Goal: Information Seeking & Learning: Learn about a topic

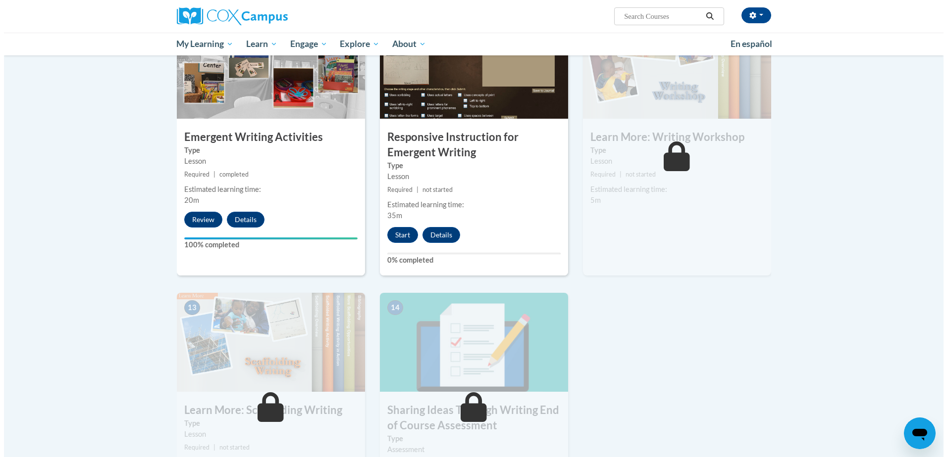
scroll to position [1071, 0]
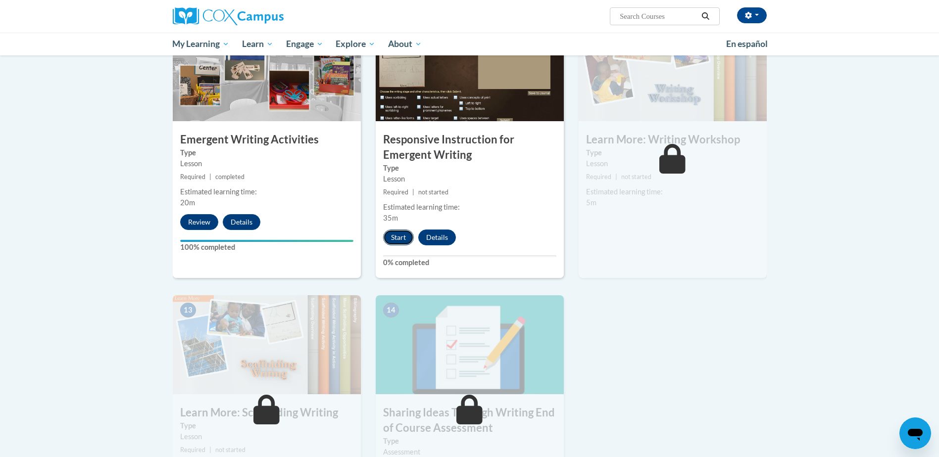
click at [395, 230] on button "Start" at bounding box center [398, 238] width 31 height 16
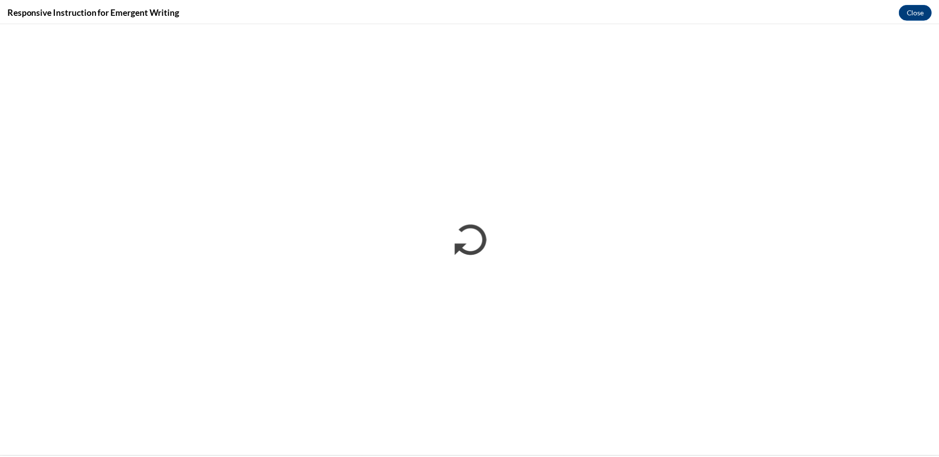
scroll to position [0, 0]
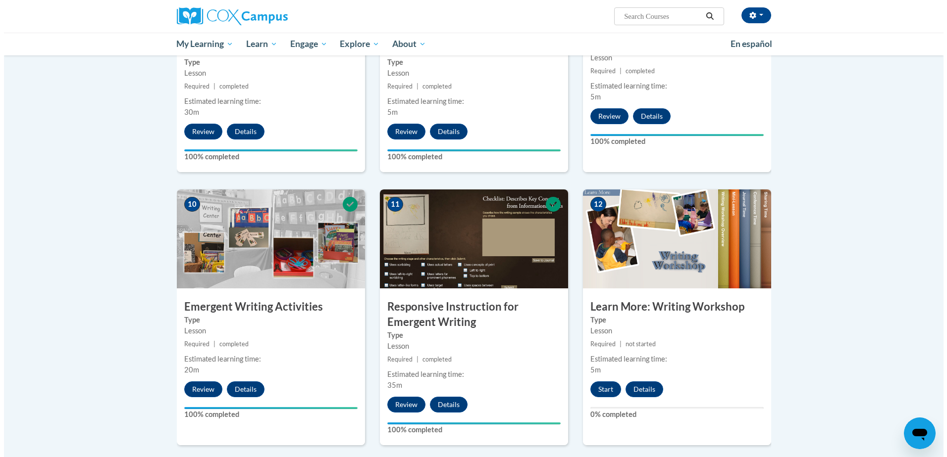
scroll to position [1084, 0]
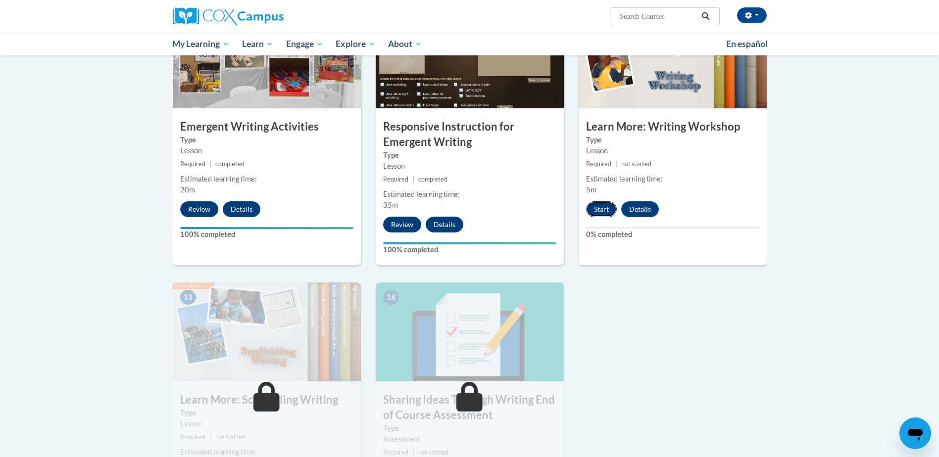
click at [601, 202] on button "Start" at bounding box center [601, 210] width 31 height 16
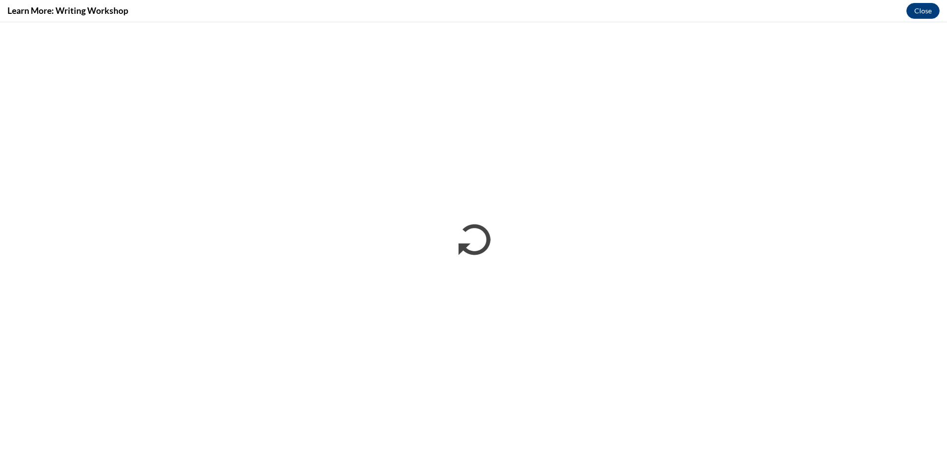
scroll to position [0, 0]
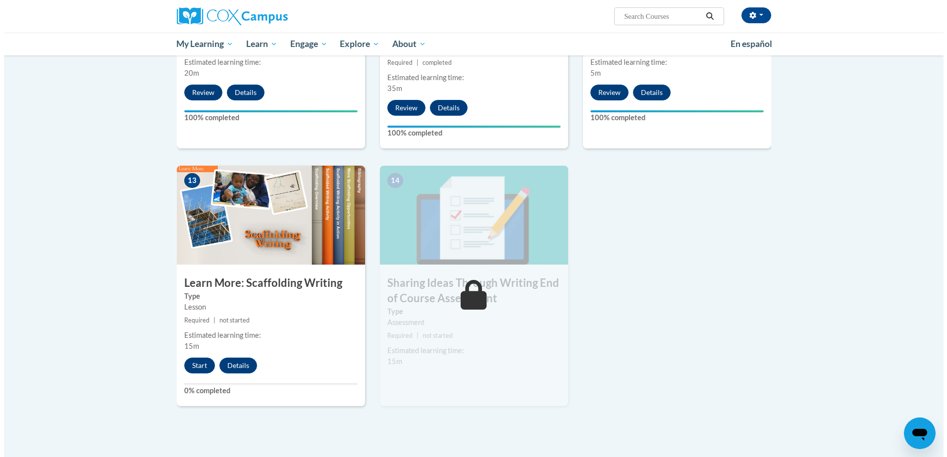
scroll to position [1245, 0]
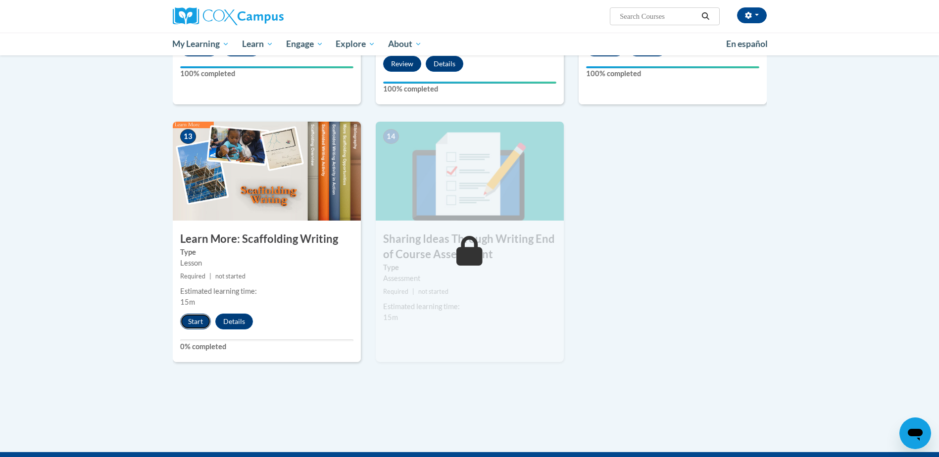
click at [197, 314] on button "Start" at bounding box center [195, 322] width 31 height 16
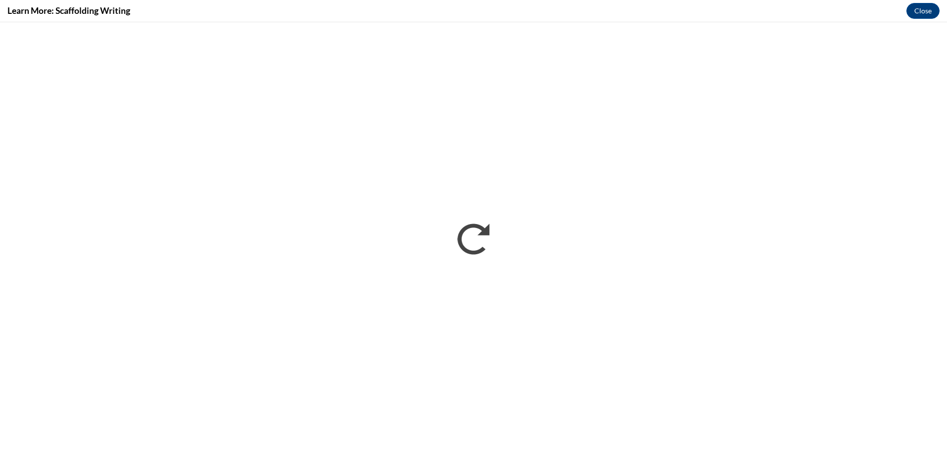
scroll to position [0, 0]
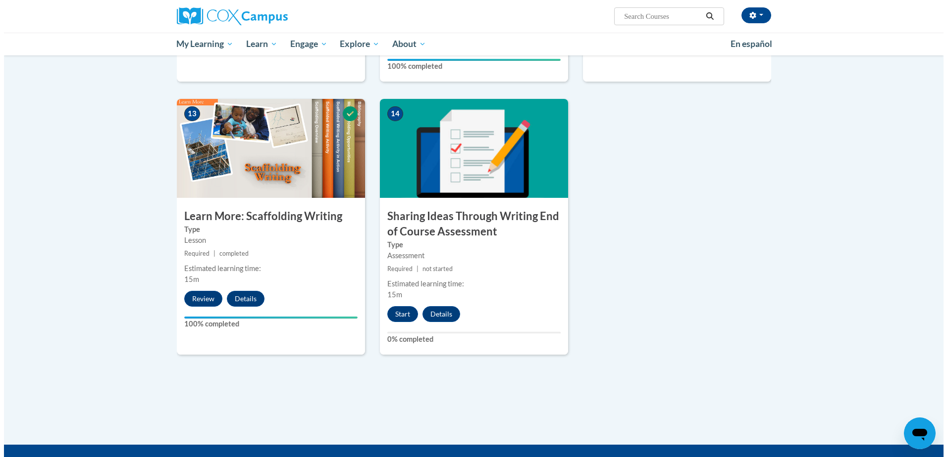
scroll to position [1289, 0]
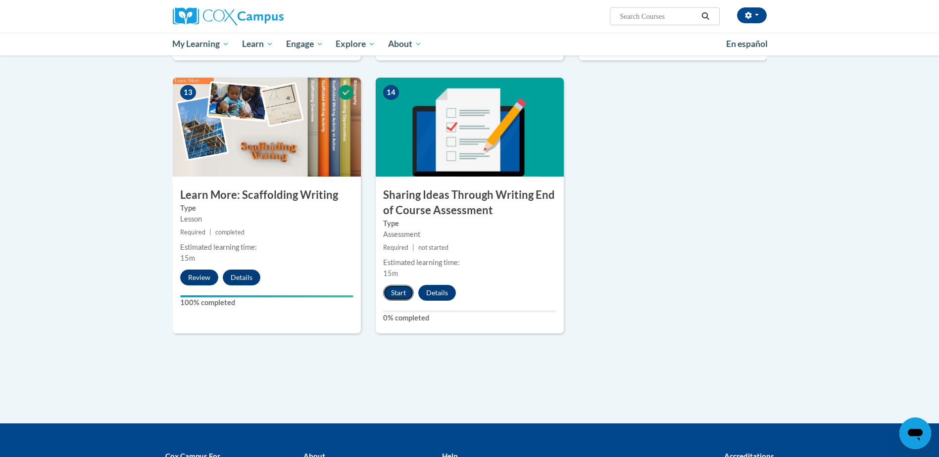
click at [401, 285] on button "Start" at bounding box center [398, 293] width 31 height 16
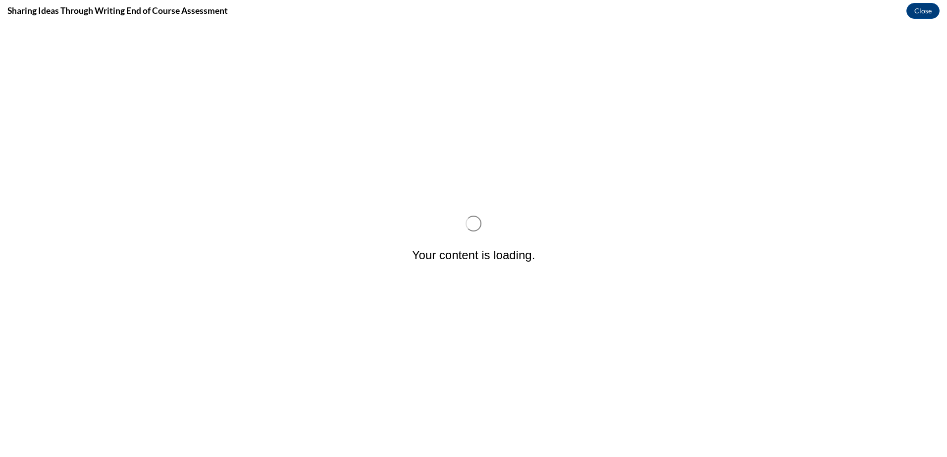
scroll to position [0, 0]
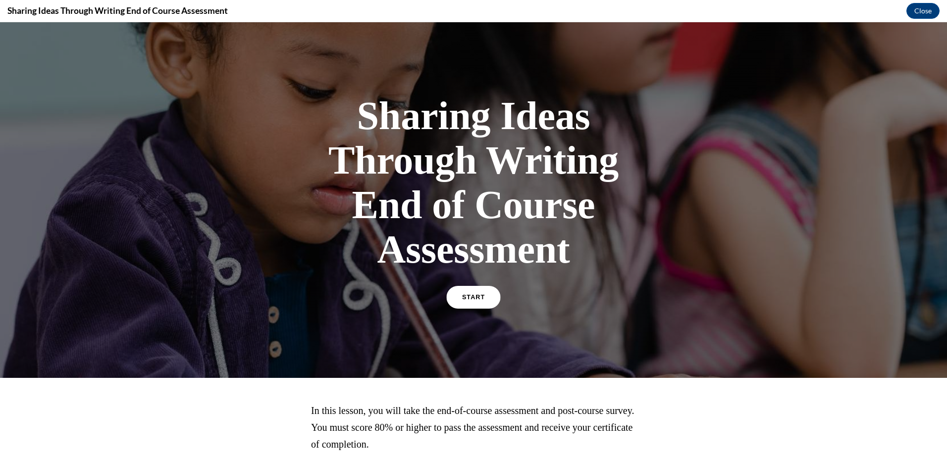
click at [464, 297] on span "START" at bounding box center [473, 297] width 23 height 7
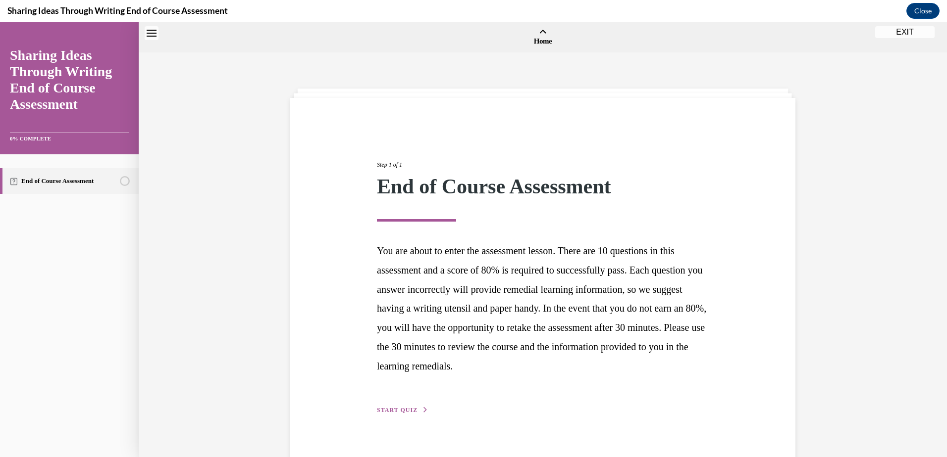
scroll to position [31, 0]
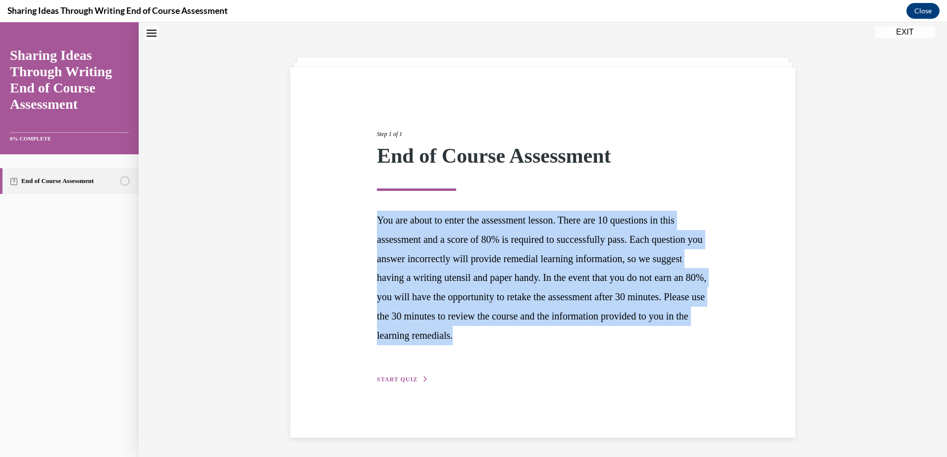
drag, startPoint x: 368, startPoint y: 218, endPoint x: 698, endPoint y: 328, distance: 347.9
click at [698, 328] on div "Step 1 of 1 End of Course Assessment You are about to enter the assessment less…" at bounding box center [542, 246] width 347 height 278
drag, startPoint x: 698, startPoint y: 328, endPoint x: 642, endPoint y: 310, distance: 58.7
drag, startPoint x: 642, startPoint y: 310, endPoint x: 742, endPoint y: 270, distance: 107.8
click at [742, 270] on div "Step 1 of 1 End of Course Assessment You are about to enter the assessment less…" at bounding box center [543, 246] width 520 height 278
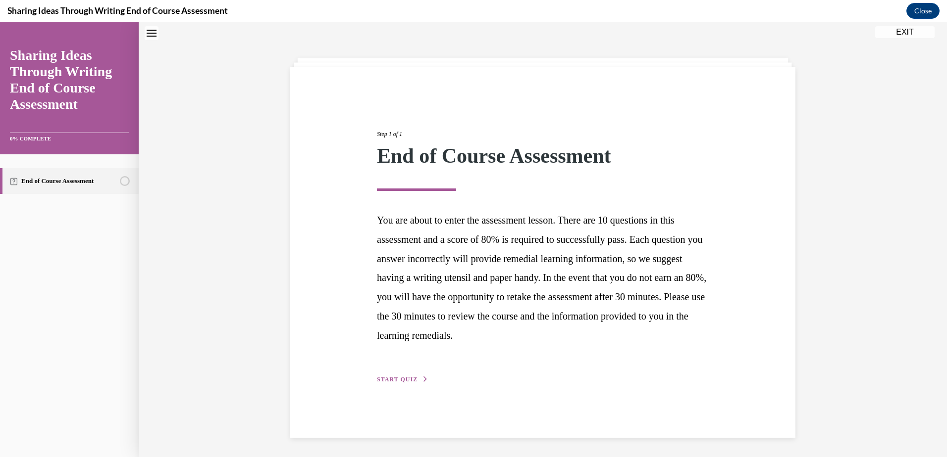
click at [387, 379] on span "START QUIZ" at bounding box center [397, 379] width 41 height 7
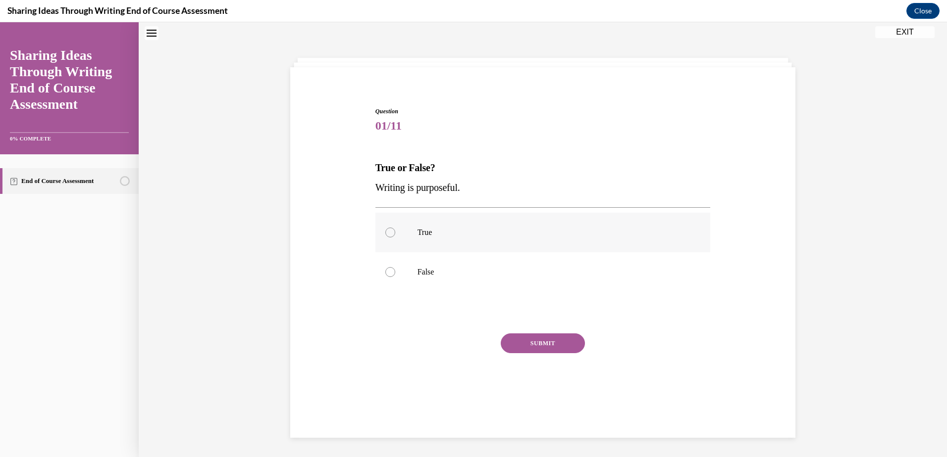
click at [386, 233] on div at bounding box center [390, 233] width 10 height 10
click at [386, 233] on input "True" at bounding box center [390, 233] width 10 height 10
radio input "true"
click at [542, 344] on button "SUBMIT" at bounding box center [543, 344] width 84 height 20
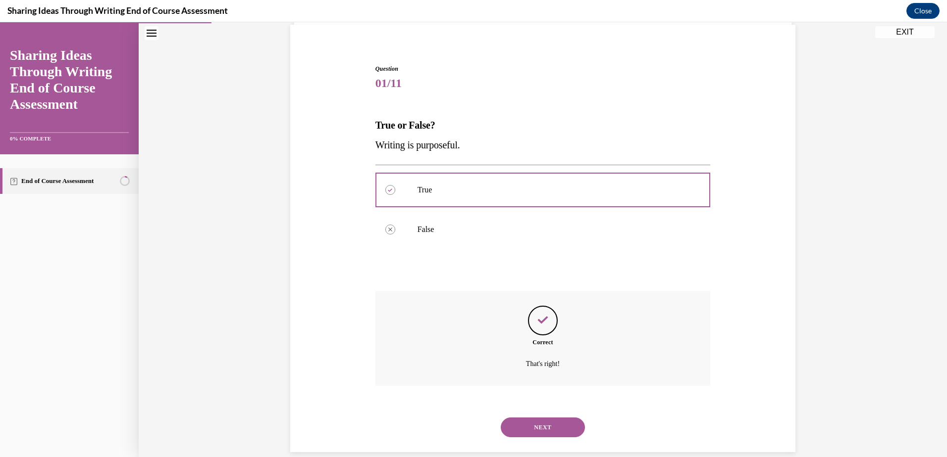
scroll to position [88, 0]
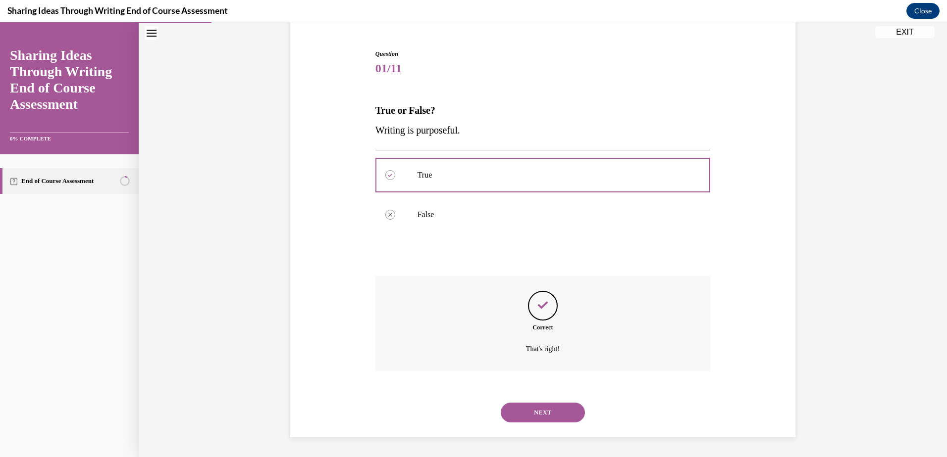
click at [536, 417] on button "NEXT" at bounding box center [543, 413] width 84 height 20
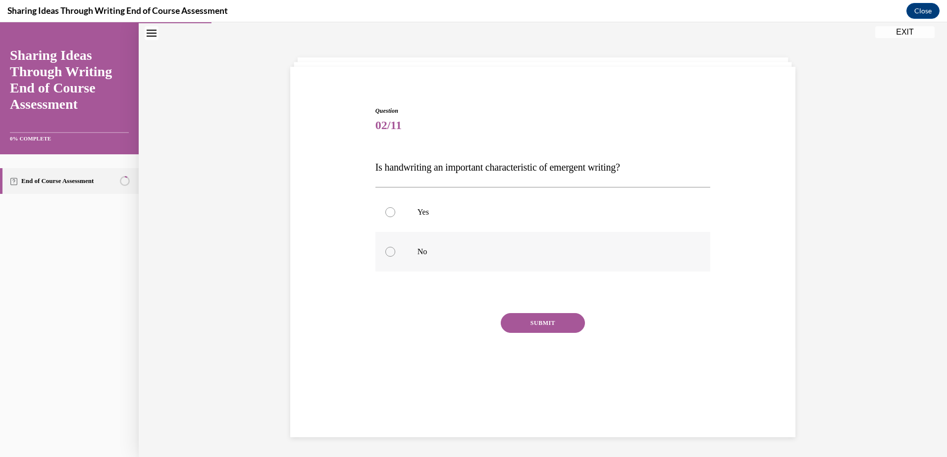
click at [385, 254] on div at bounding box center [390, 252] width 10 height 10
click at [385, 254] on input "No" at bounding box center [390, 252] width 10 height 10
radio input "true"
click at [553, 316] on button "SUBMIT" at bounding box center [543, 323] width 84 height 20
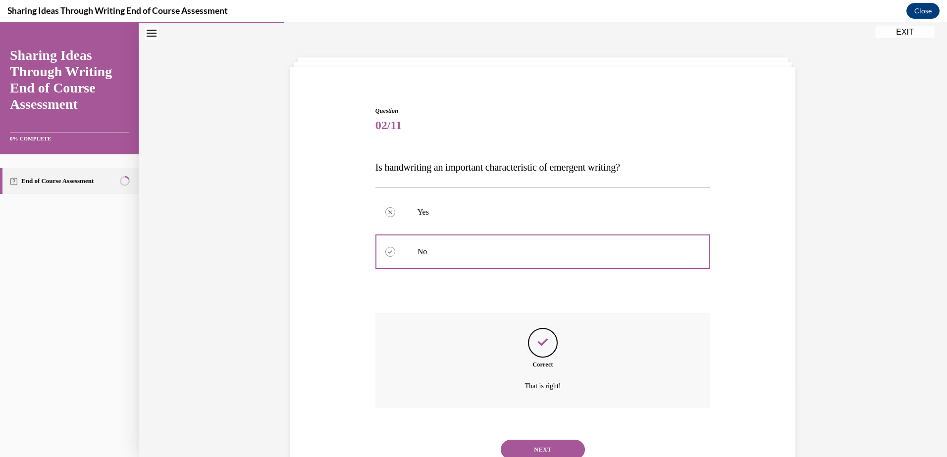
scroll to position [68, 0]
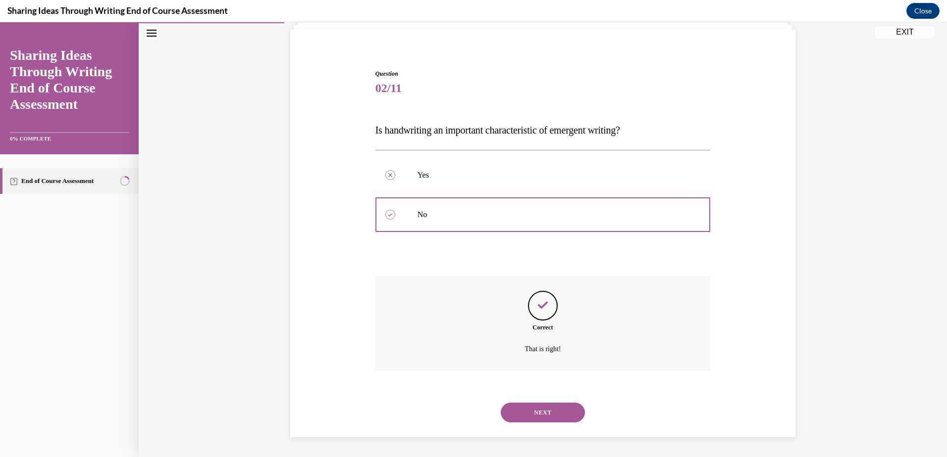
click at [529, 412] on button "NEXT" at bounding box center [543, 413] width 84 height 20
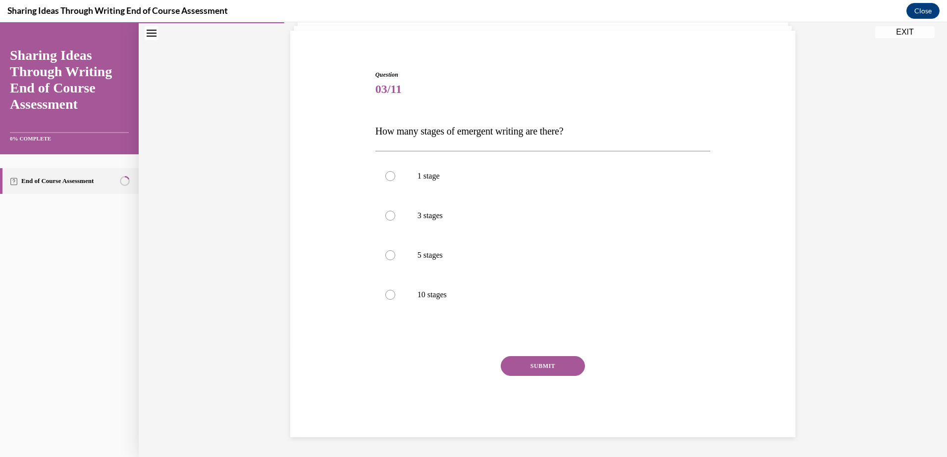
scroll to position [51, 0]
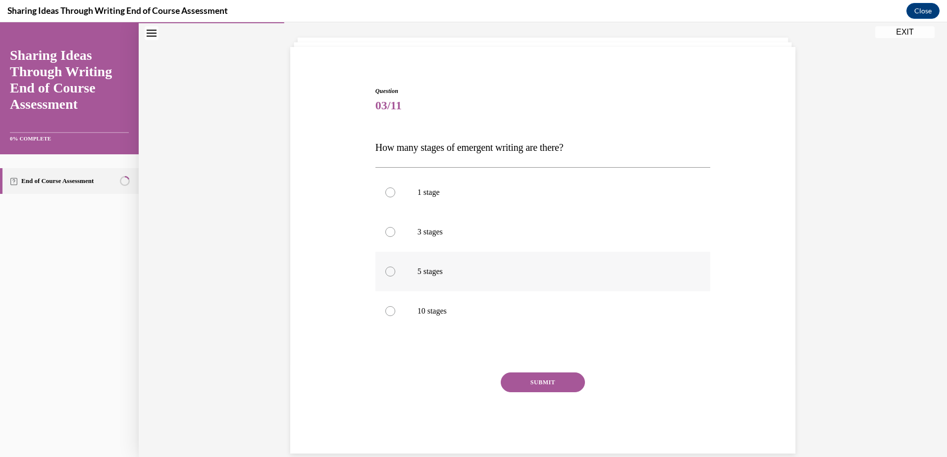
click at [386, 272] on div at bounding box center [390, 272] width 10 height 10
click at [386, 272] on input "5 stages" at bounding box center [390, 272] width 10 height 10
radio input "true"
click at [521, 379] on button "SUBMIT" at bounding box center [543, 383] width 84 height 20
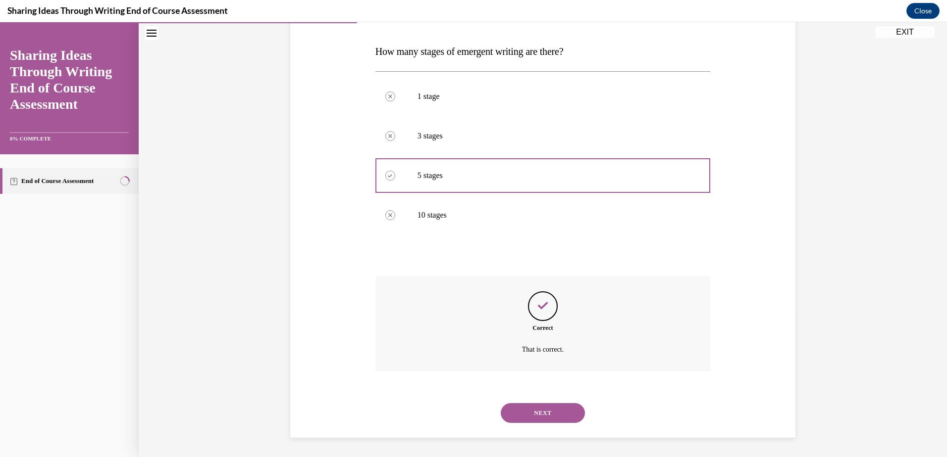
scroll to position [148, 0]
click at [538, 414] on button "NEXT" at bounding box center [543, 413] width 84 height 20
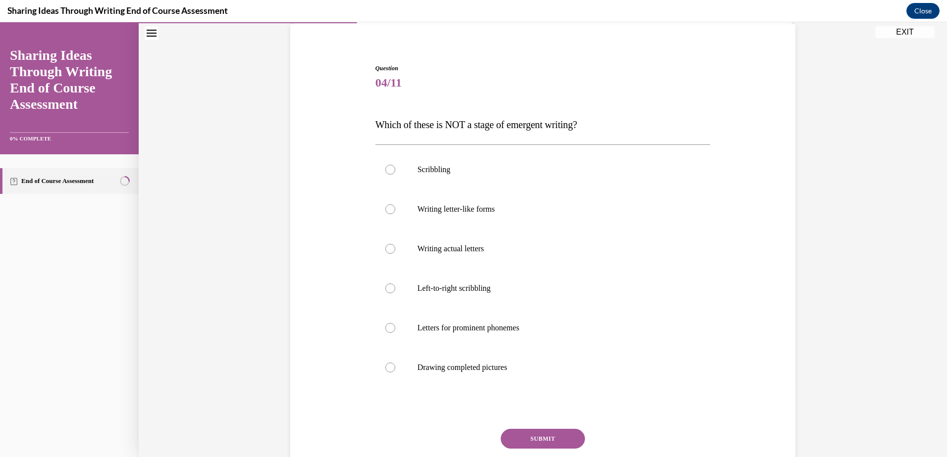
scroll to position [92, 0]
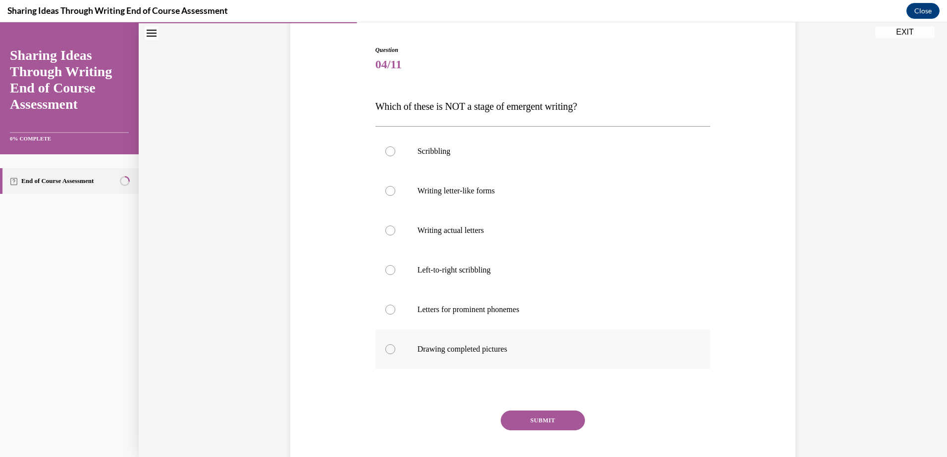
click at [385, 349] on div at bounding box center [390, 350] width 10 height 10
click at [385, 349] on input "Drawing completed pictures" at bounding box center [390, 350] width 10 height 10
radio input "true"
click at [557, 421] on button "SUBMIT" at bounding box center [543, 421] width 84 height 20
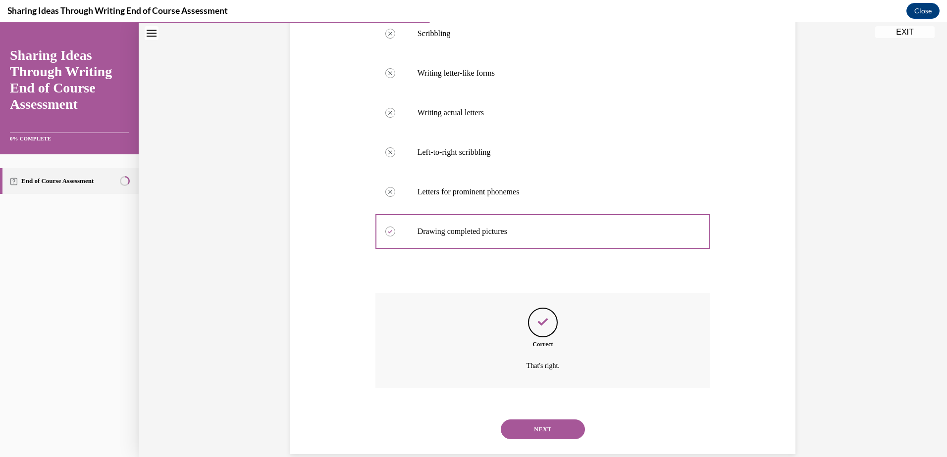
scroll to position [227, 0]
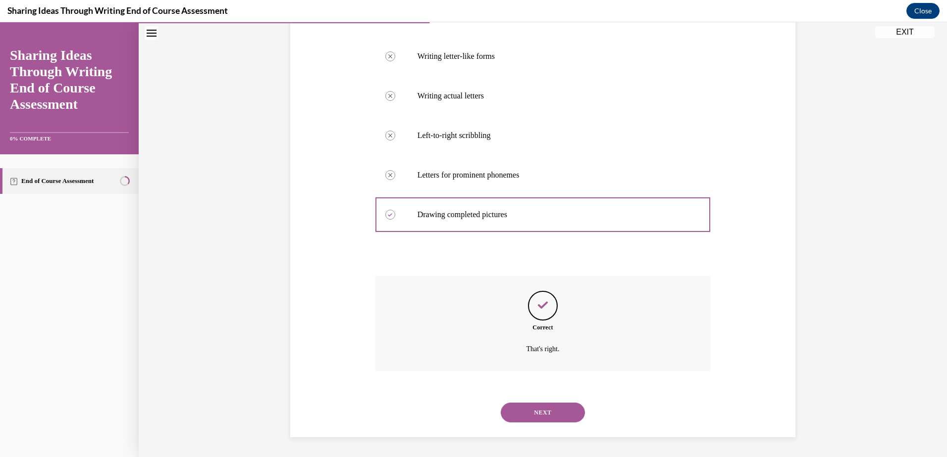
click at [525, 416] on button "NEXT" at bounding box center [543, 413] width 84 height 20
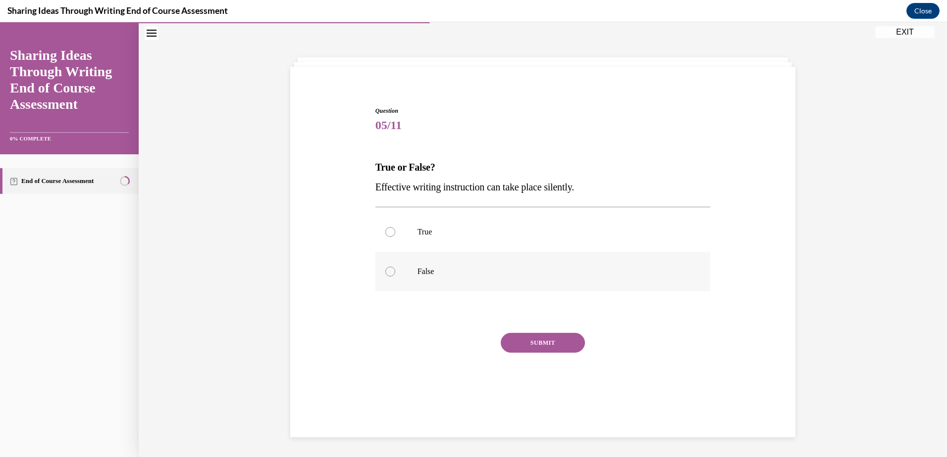
click at [388, 273] on div at bounding box center [390, 272] width 10 height 10
click at [388, 273] on input "False" at bounding box center [390, 272] width 10 height 10
radio input "true"
click at [531, 340] on button "SUBMIT" at bounding box center [543, 343] width 84 height 20
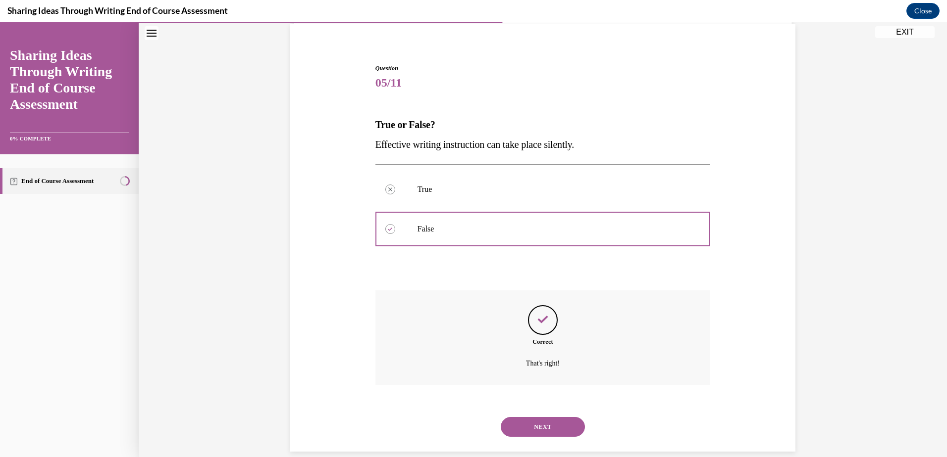
scroll to position [88, 0]
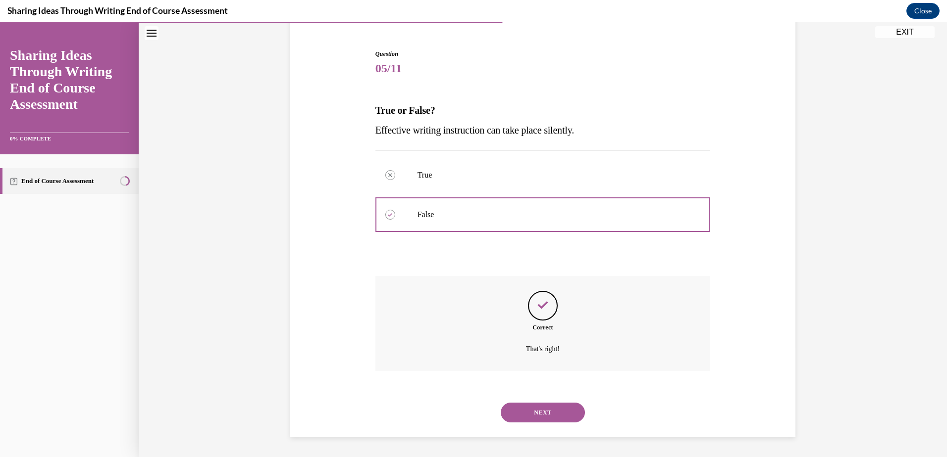
click at [532, 409] on button "NEXT" at bounding box center [543, 413] width 84 height 20
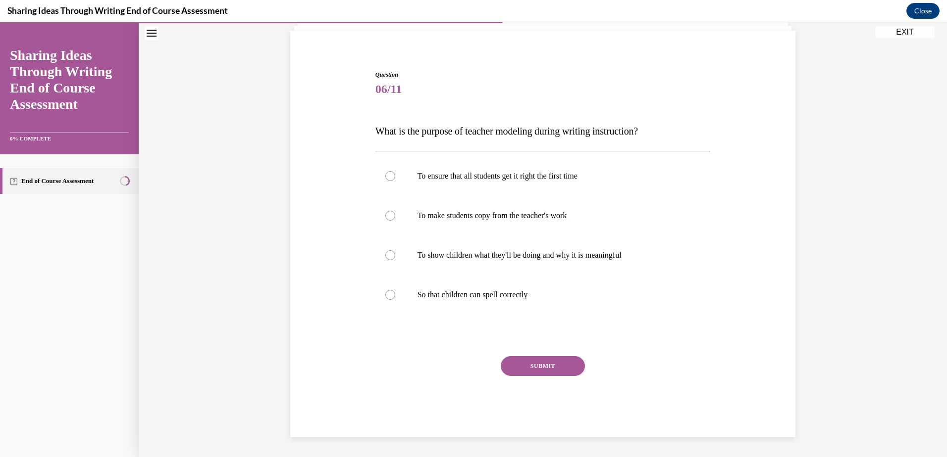
scroll to position [31, 0]
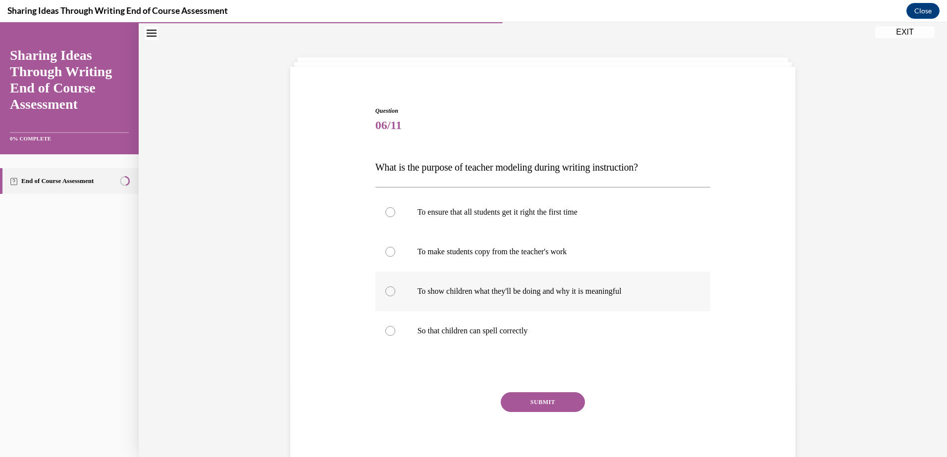
click at [385, 292] on div at bounding box center [390, 292] width 10 height 10
click at [385, 292] on input "To show children what they'll be doing and why it is meaningful" at bounding box center [390, 292] width 10 height 10
radio input "true"
click at [535, 403] on button "SUBMIT" at bounding box center [543, 403] width 84 height 20
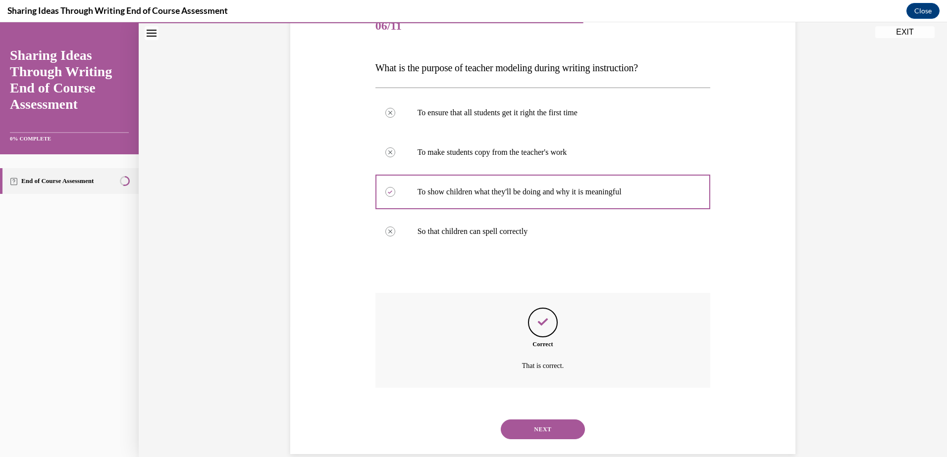
scroll to position [148, 0]
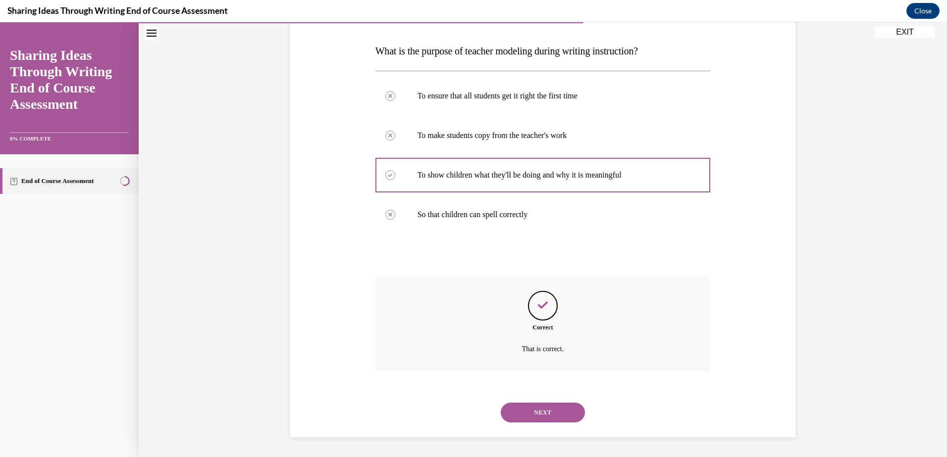
click at [545, 409] on button "NEXT" at bounding box center [543, 413] width 84 height 20
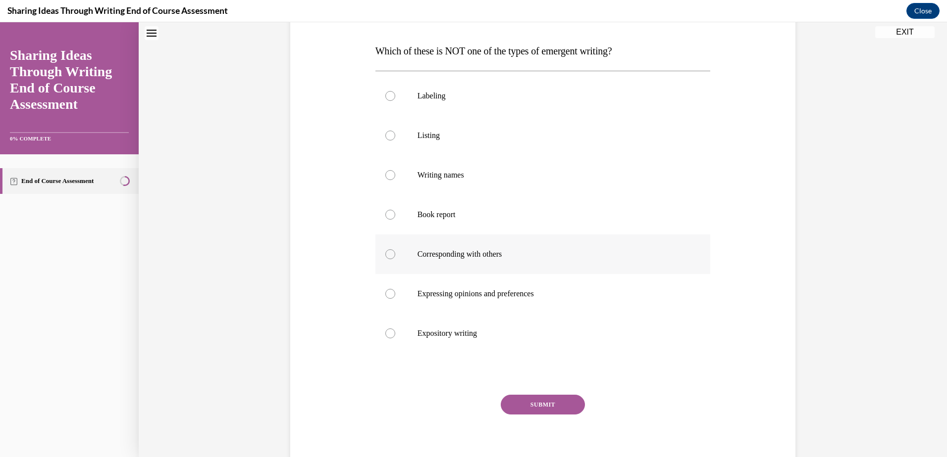
scroll to position [0, 0]
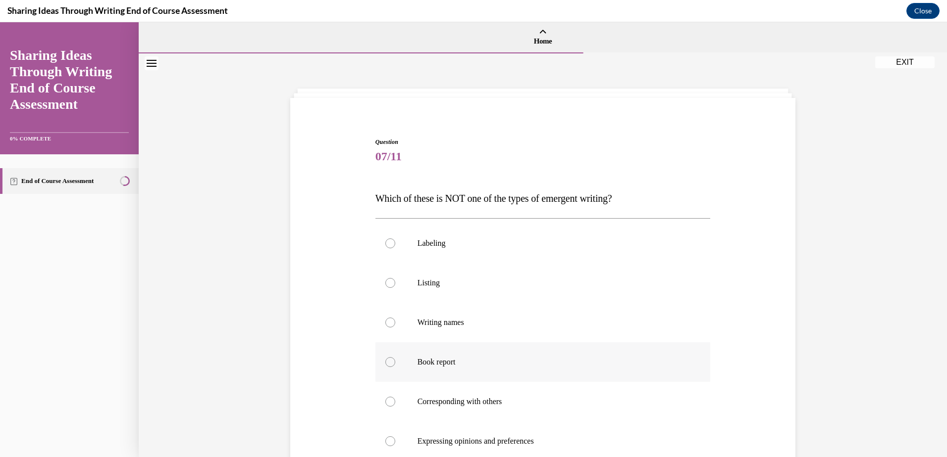
click at [385, 362] on div at bounding box center [390, 362] width 10 height 10
click at [385, 362] on input "Book report" at bounding box center [390, 362] width 10 height 10
radio input "true"
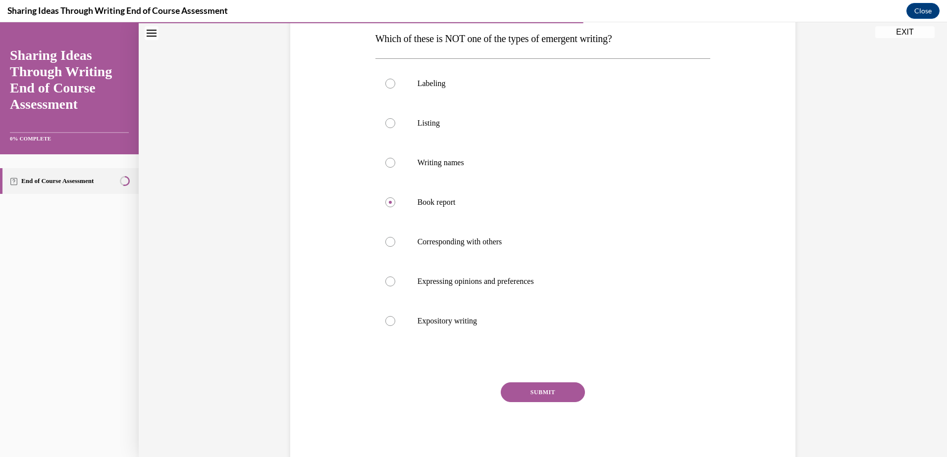
scroll to position [183, 0]
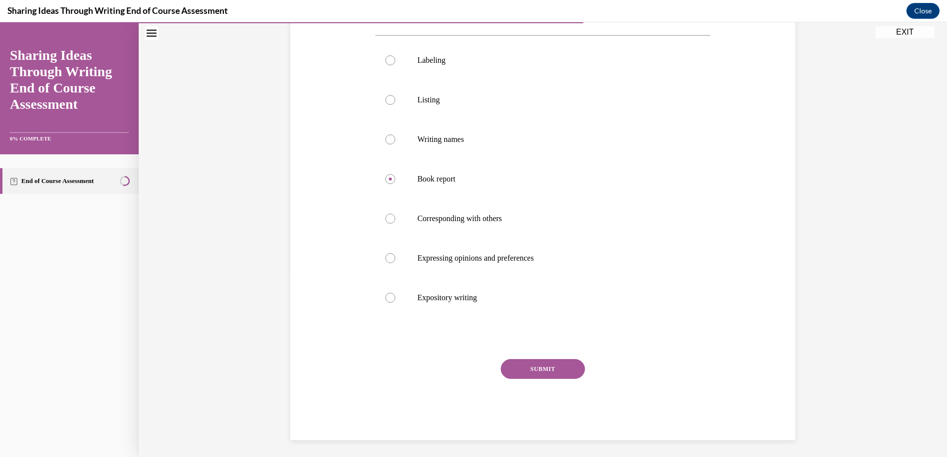
click at [555, 366] on button "SUBMIT" at bounding box center [543, 369] width 84 height 20
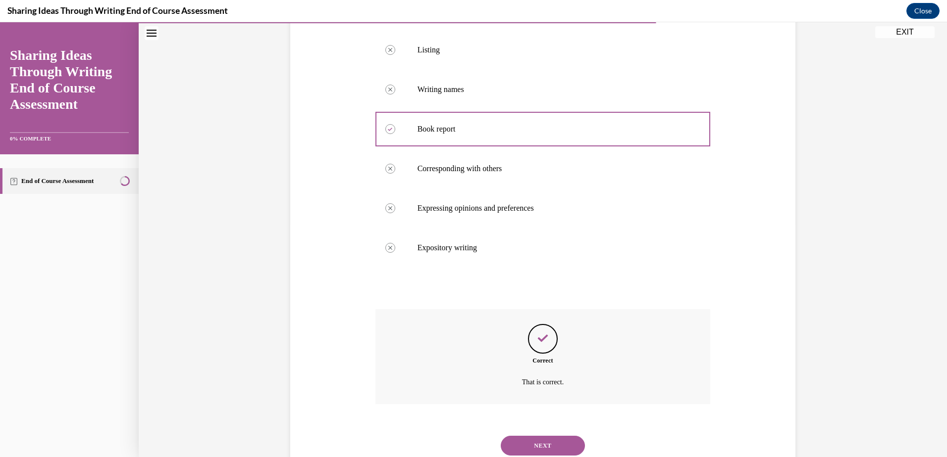
scroll to position [266, 0]
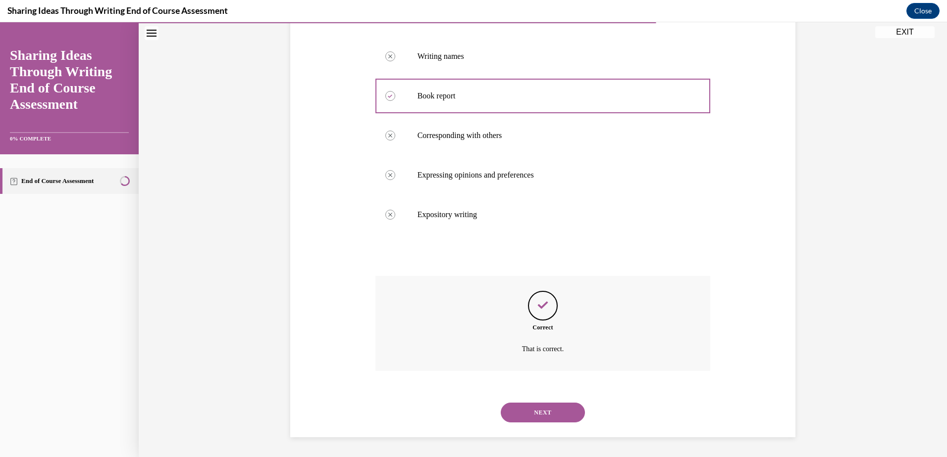
click at [550, 410] on button "NEXT" at bounding box center [543, 413] width 84 height 20
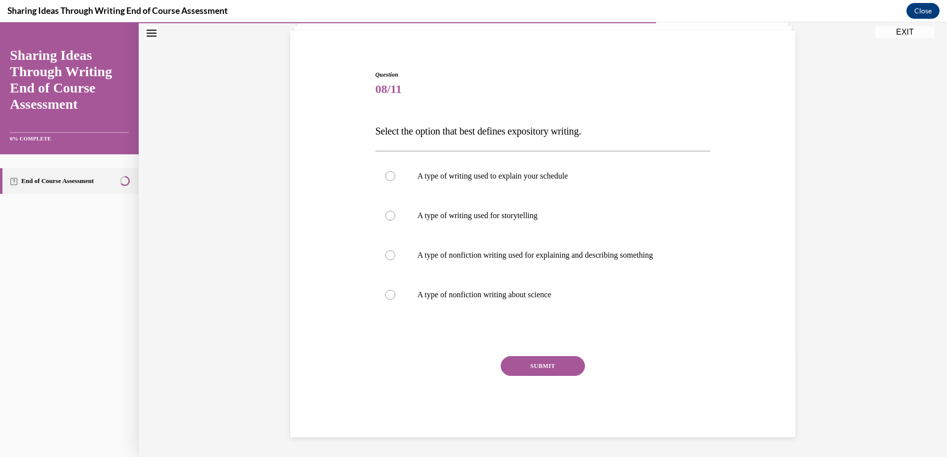
scroll to position [67, 0]
click at [386, 216] on div at bounding box center [390, 216] width 10 height 10
click at [386, 216] on input "A type of writing used for storytelling" at bounding box center [390, 216] width 10 height 10
radio input "true"
click at [535, 363] on button "SUBMIT" at bounding box center [543, 366] width 84 height 20
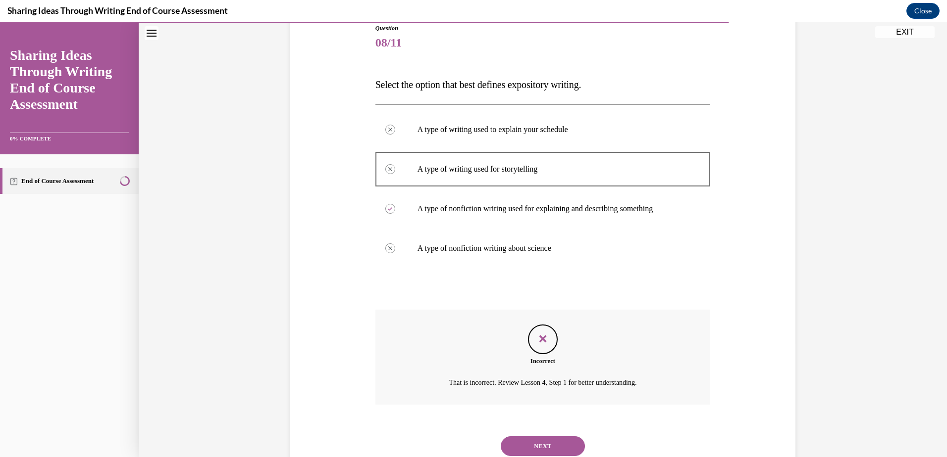
scroll to position [148, 0]
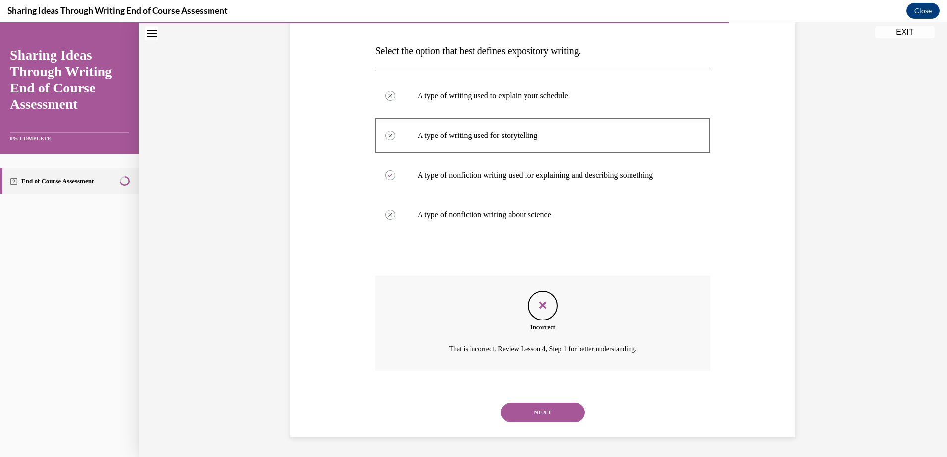
click at [439, 54] on span "Select the option that best defines expository writing." at bounding box center [478, 51] width 206 height 11
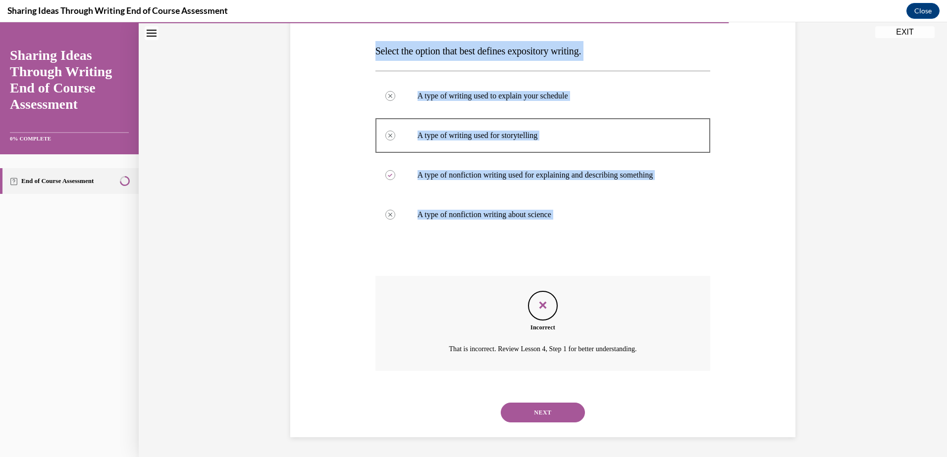
drag, startPoint x: 371, startPoint y: 50, endPoint x: 602, endPoint y: 296, distance: 337.0
click at [602, 296] on div "Question 08/11 Select the option that best defines expository writing. A type o…" at bounding box center [542, 214] width 335 height 448
click at [735, 276] on div "Question 08/11 Select the option that best defines expository writing. A type o…" at bounding box center [543, 198] width 510 height 477
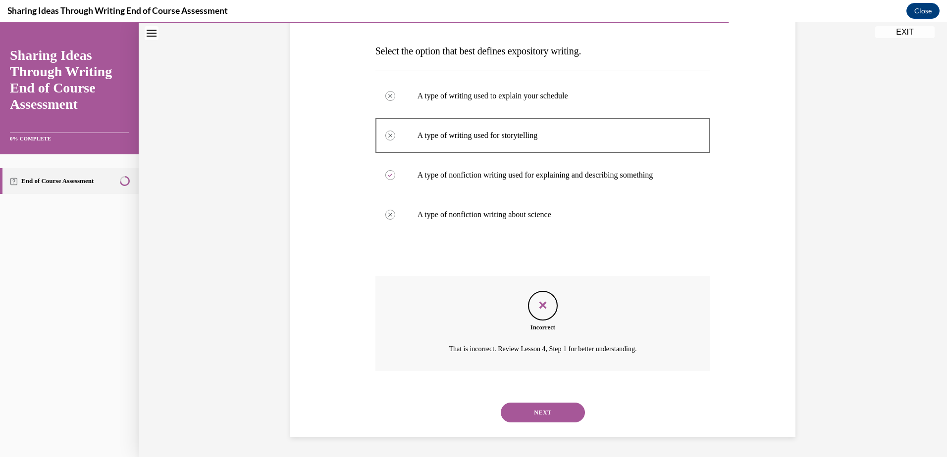
click at [548, 412] on button "NEXT" at bounding box center [543, 413] width 84 height 20
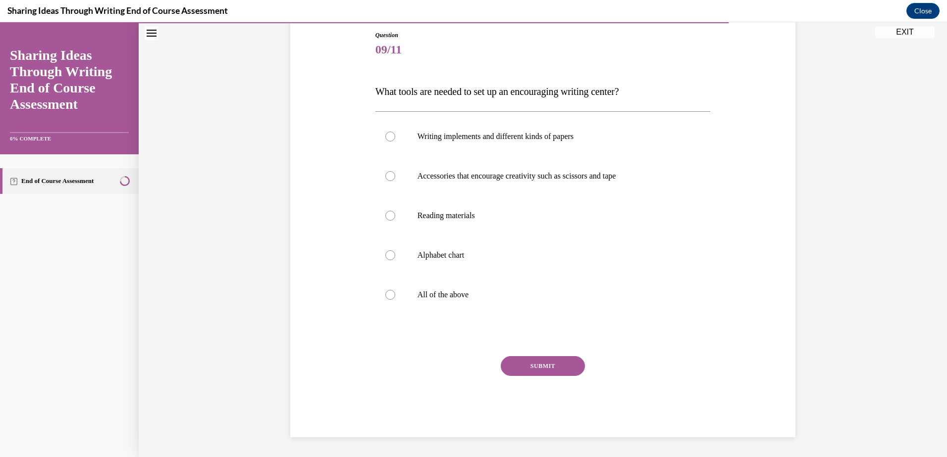
scroll to position [107, 0]
click at [387, 134] on div at bounding box center [390, 137] width 10 height 10
click at [387, 134] on input "Writing implements and different kinds of papers" at bounding box center [390, 137] width 10 height 10
radio input "true"
click at [540, 367] on button "SUBMIT" at bounding box center [543, 366] width 84 height 20
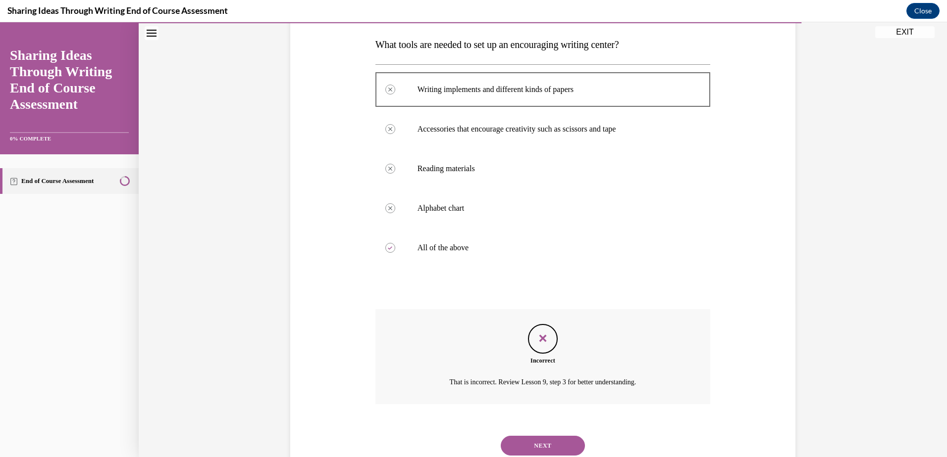
scroll to position [187, 0]
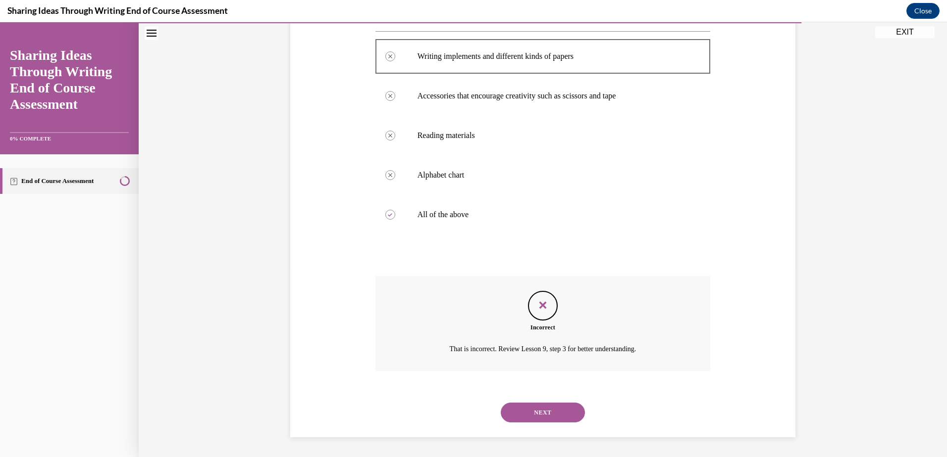
click at [527, 412] on button "NEXT" at bounding box center [543, 413] width 84 height 20
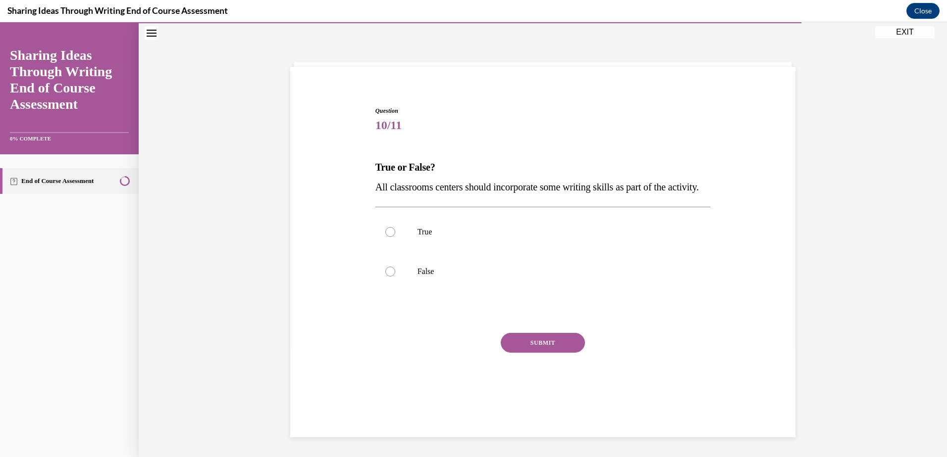
scroll to position [31, 0]
click at [386, 277] on div at bounding box center [390, 272] width 10 height 10
click at [386, 277] on input "False" at bounding box center [390, 272] width 10 height 10
radio input "true"
click at [523, 353] on button "SUBMIT" at bounding box center [543, 343] width 84 height 20
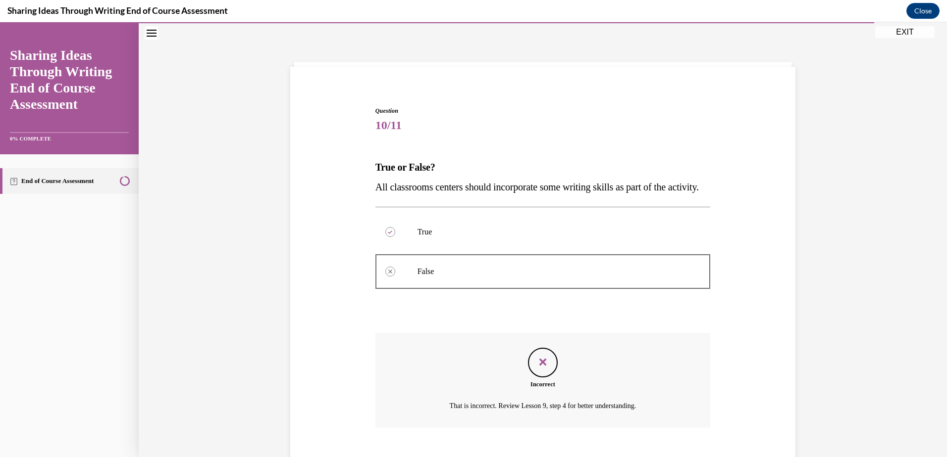
scroll to position [108, 0]
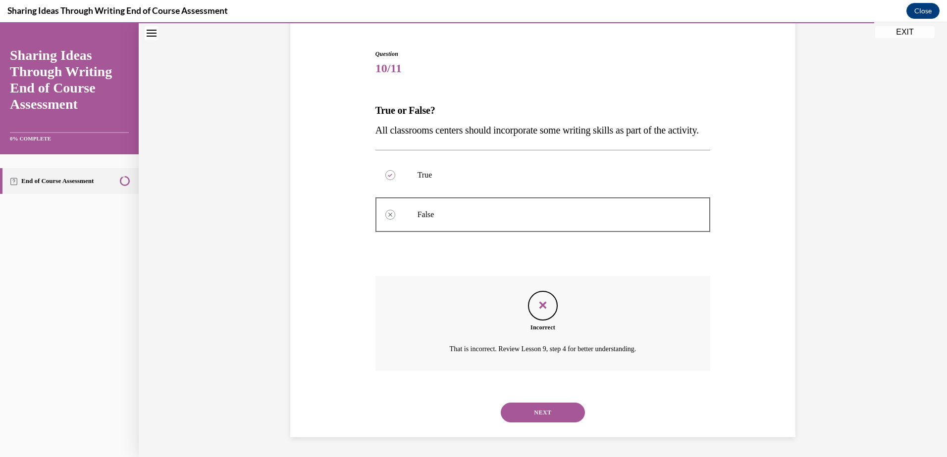
click at [543, 408] on button "NEXT" at bounding box center [543, 413] width 84 height 20
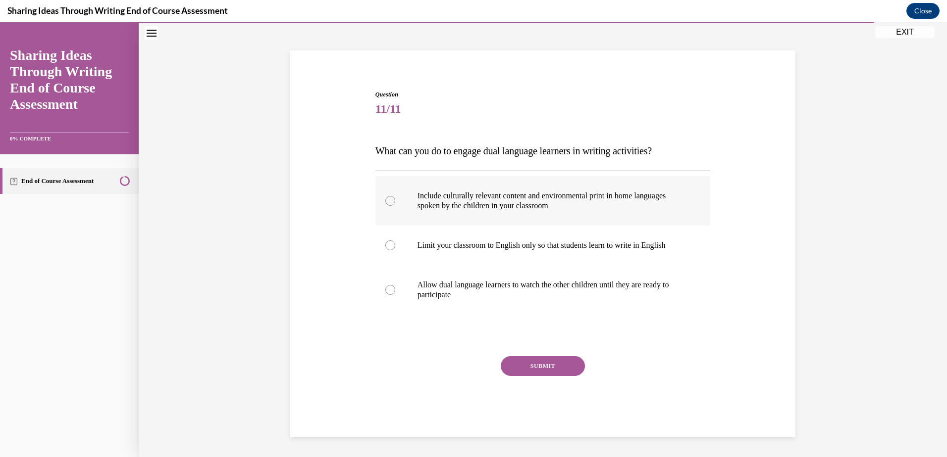
click at [380, 202] on label "Include culturally relevant content and environmental print in home languages s…" at bounding box center [542, 201] width 335 height 50
click at [385, 202] on input "Include culturally relevant content and environmental print in home languages s…" at bounding box center [390, 201] width 10 height 10
radio input "true"
click at [529, 365] on button "SUBMIT" at bounding box center [543, 366] width 84 height 20
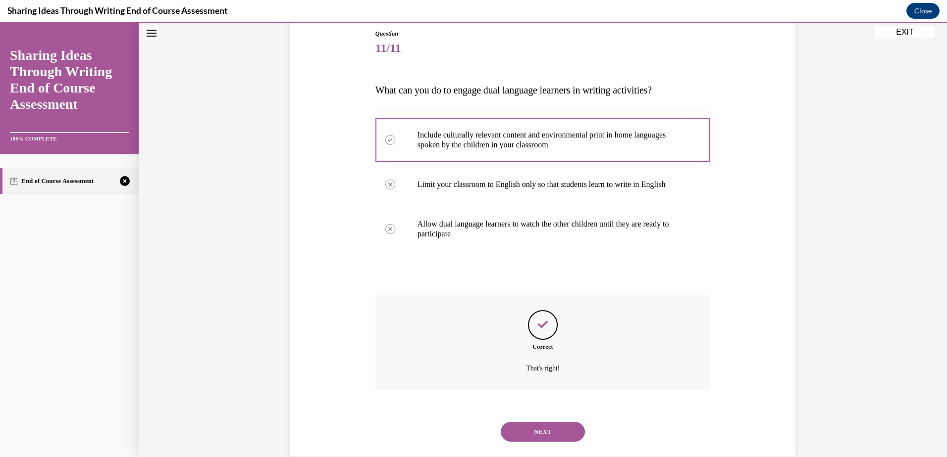
scroll to position [128, 0]
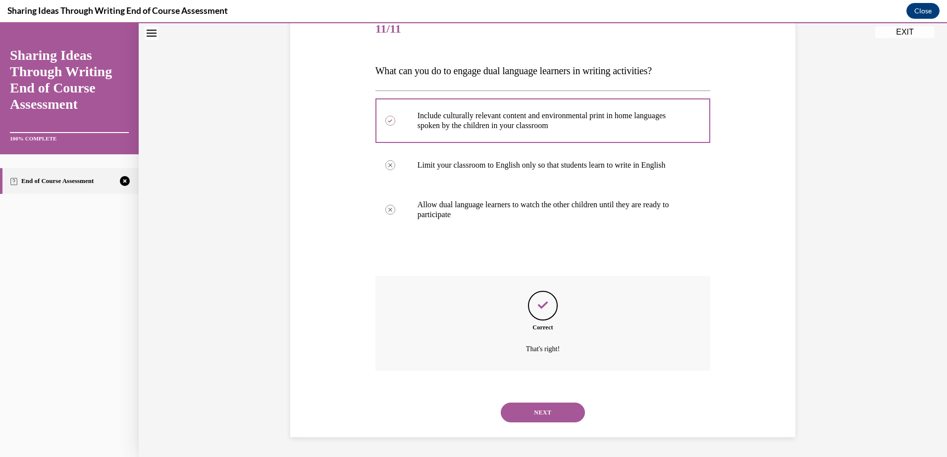
click at [544, 412] on button "NEXT" at bounding box center [543, 413] width 84 height 20
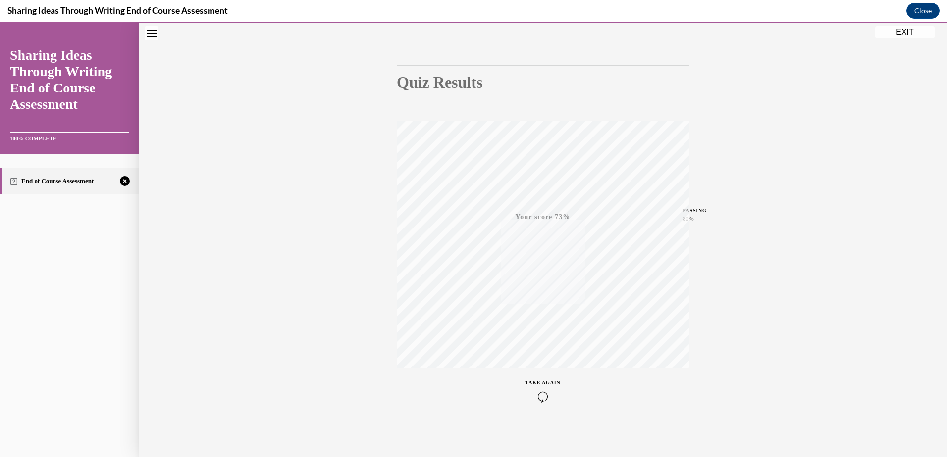
click at [537, 387] on div "TAKE AGAIN" at bounding box center [542, 390] width 35 height 23
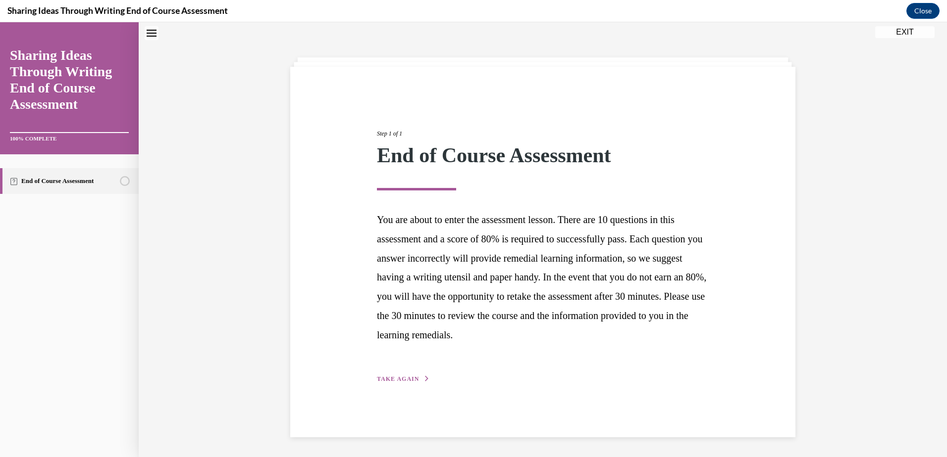
scroll to position [31, 0]
click at [396, 375] on button "TAKE AGAIN" at bounding box center [403, 379] width 53 height 9
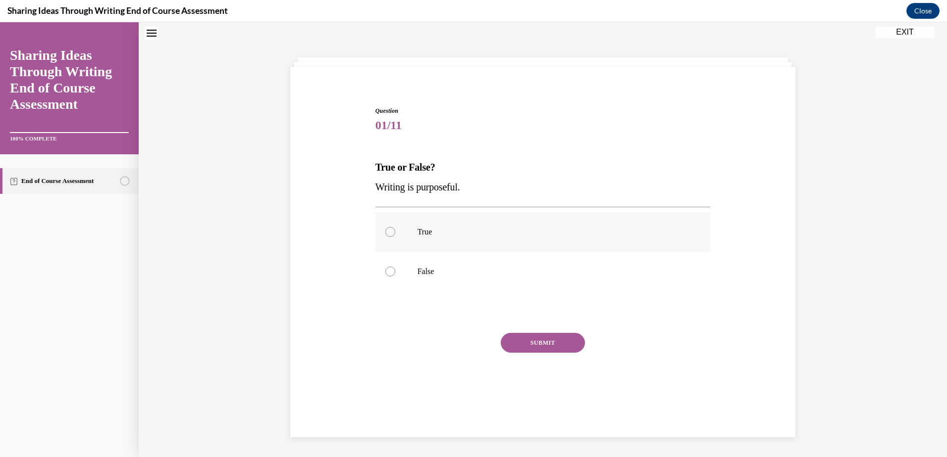
click at [388, 230] on div at bounding box center [390, 232] width 10 height 10
click at [388, 230] on input "True" at bounding box center [390, 232] width 10 height 10
radio input "true"
click at [554, 342] on button "SUBMIT" at bounding box center [543, 343] width 84 height 20
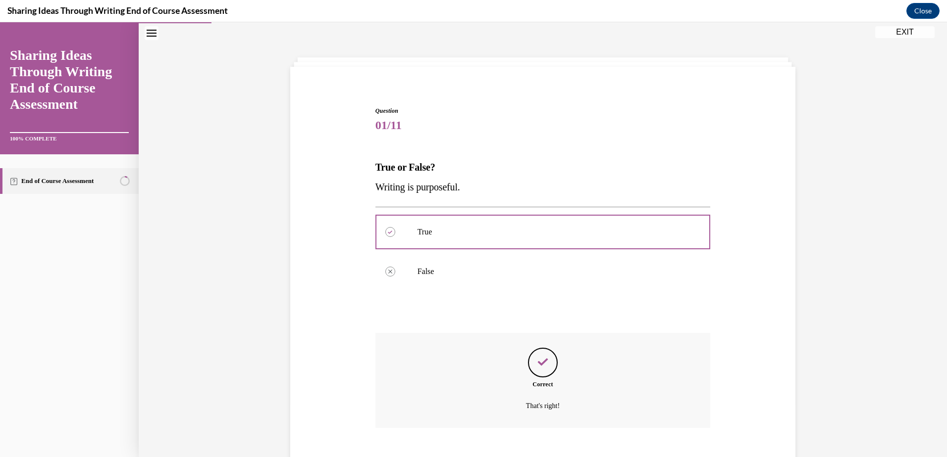
scroll to position [88, 0]
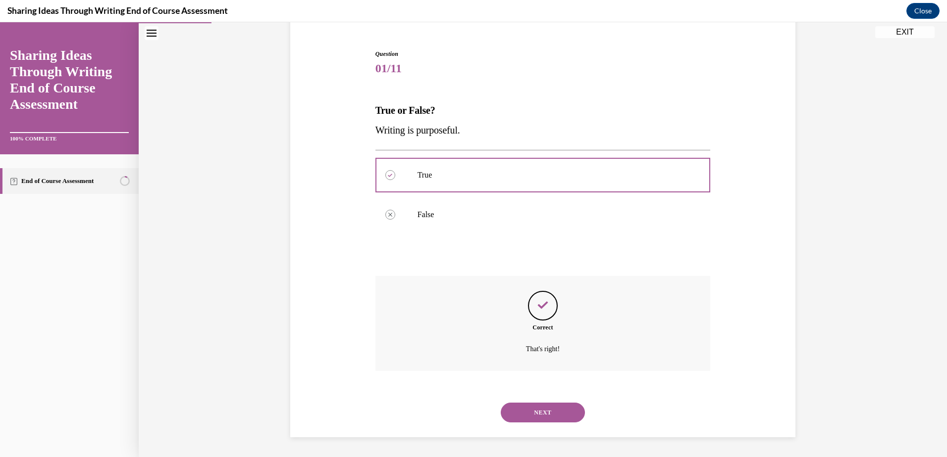
click at [540, 410] on button "NEXT" at bounding box center [543, 413] width 84 height 20
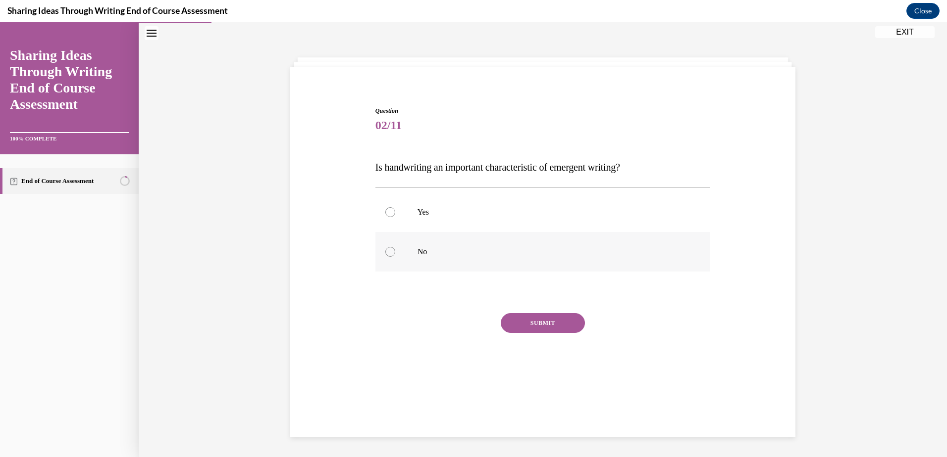
click at [385, 252] on div at bounding box center [390, 252] width 10 height 10
click at [385, 252] on input "No" at bounding box center [390, 252] width 10 height 10
radio input "true"
click at [532, 322] on button "SUBMIT" at bounding box center [543, 323] width 84 height 20
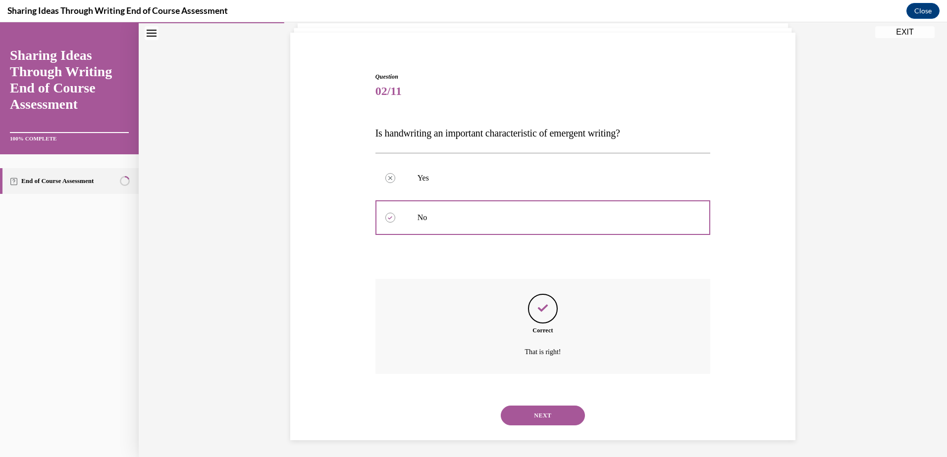
scroll to position [68, 0]
click at [544, 411] on button "NEXT" at bounding box center [543, 413] width 84 height 20
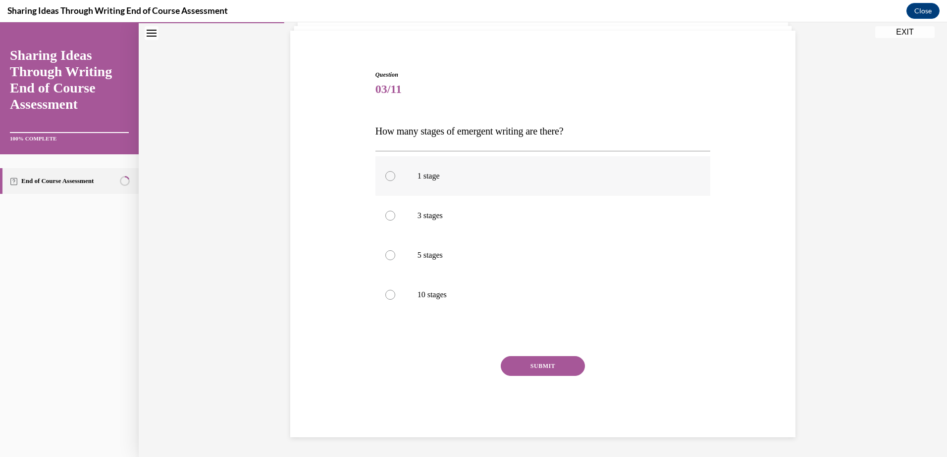
scroll to position [51, 0]
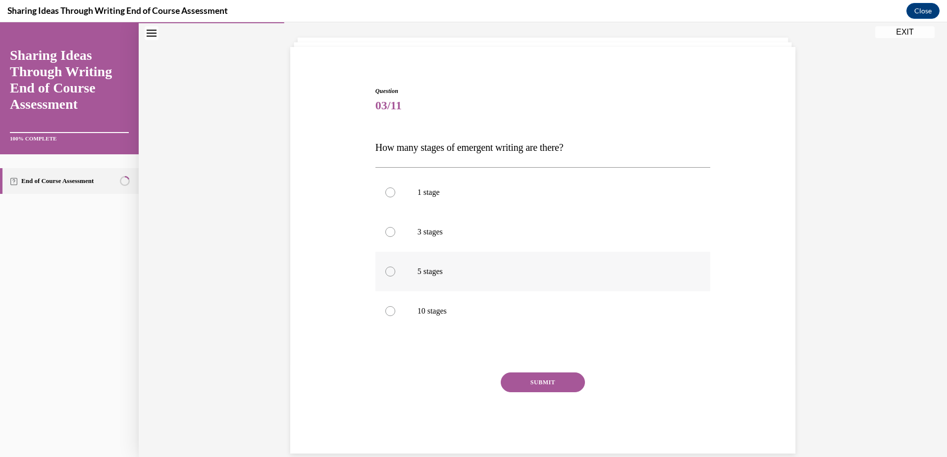
click at [385, 271] on div at bounding box center [390, 272] width 10 height 10
click at [385, 271] on input "5 stages" at bounding box center [390, 272] width 10 height 10
radio input "true"
click at [552, 384] on button "SUBMIT" at bounding box center [543, 383] width 84 height 20
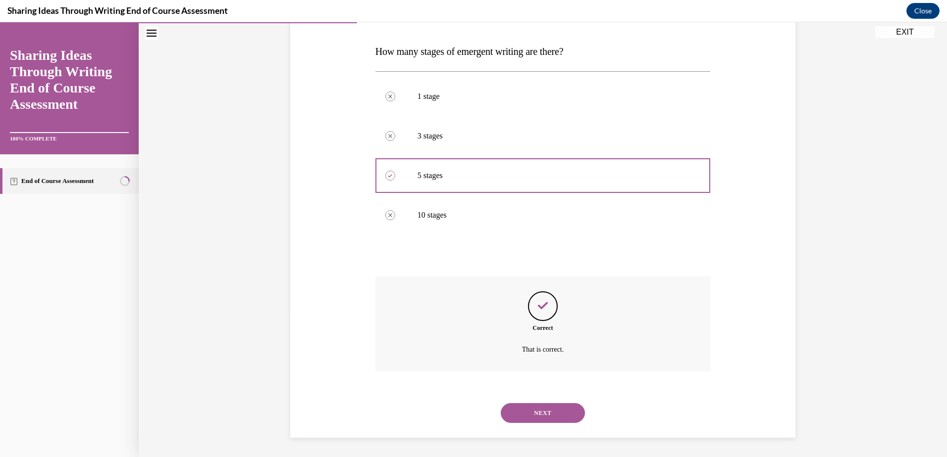
scroll to position [148, 0]
click at [534, 413] on button "NEXT" at bounding box center [543, 413] width 84 height 20
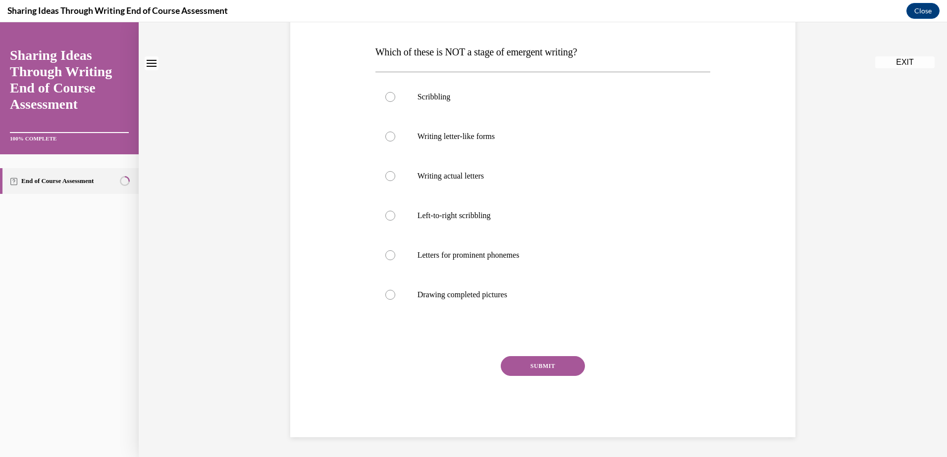
scroll to position [0, 0]
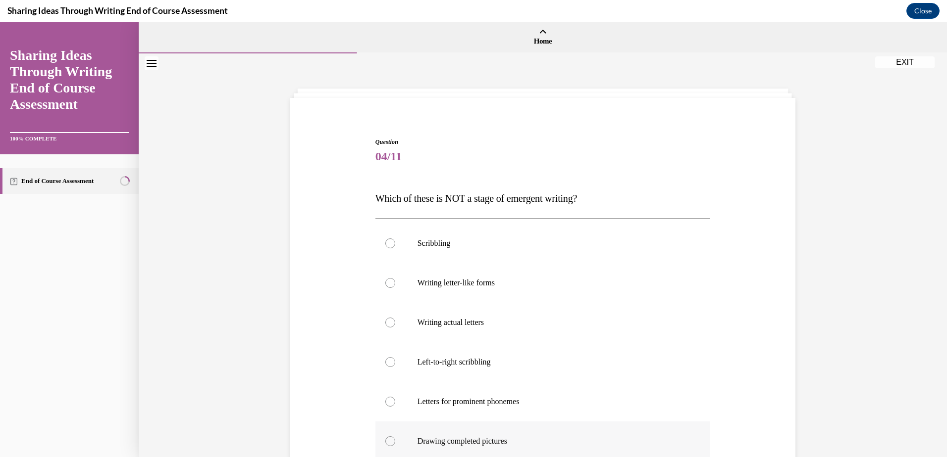
click at [388, 441] on div at bounding box center [390, 442] width 10 height 10
click at [388, 441] on input "Drawing completed pictures" at bounding box center [390, 442] width 10 height 10
radio input "true"
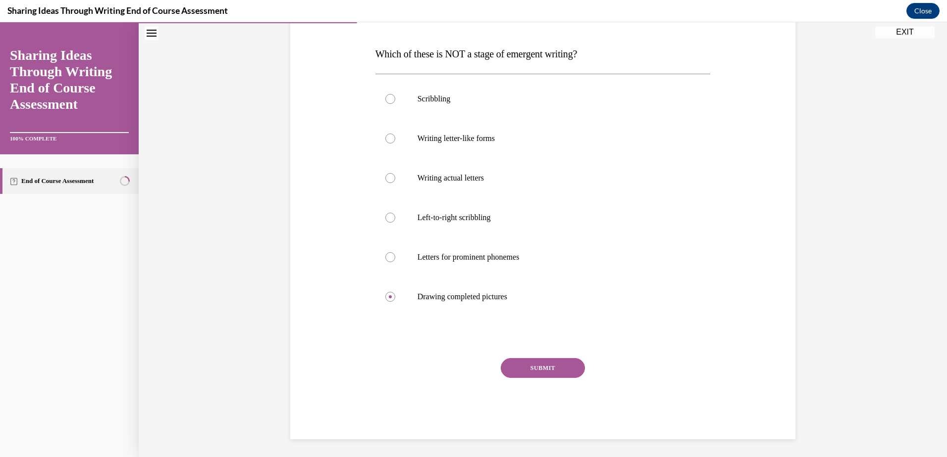
scroll to position [145, 0]
click at [543, 366] on button "SUBMIT" at bounding box center [543, 368] width 84 height 20
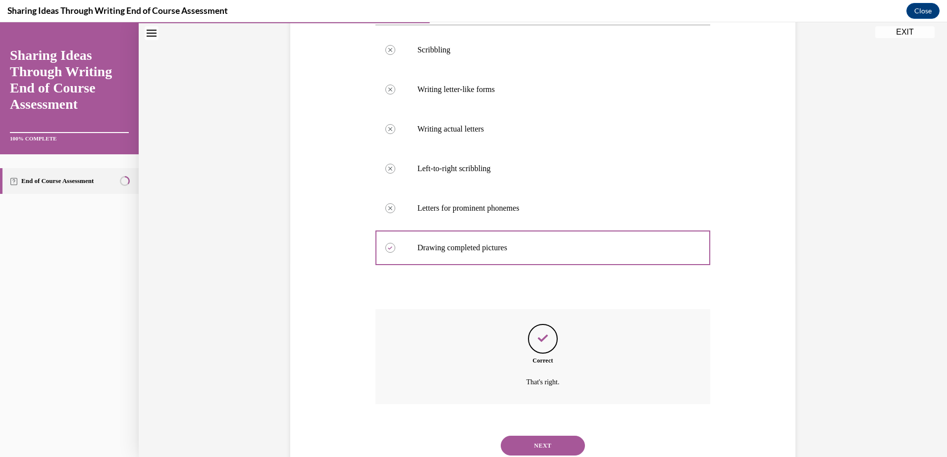
scroll to position [227, 0]
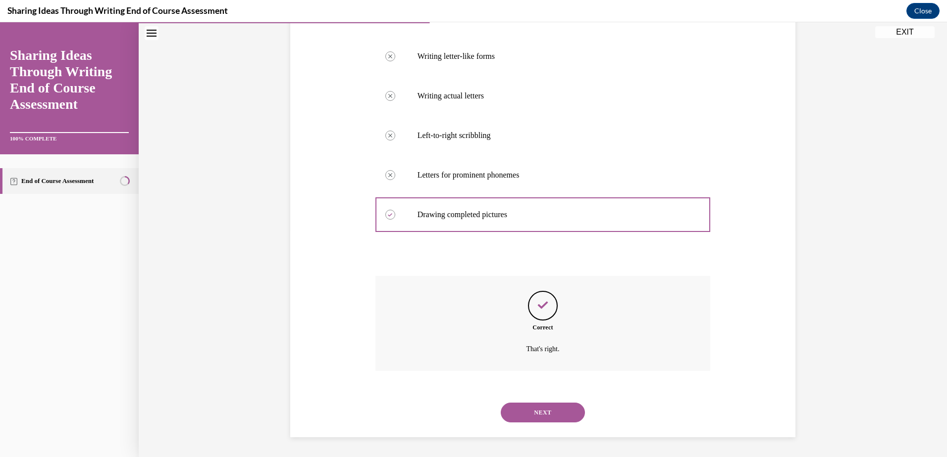
click at [546, 415] on button "NEXT" at bounding box center [543, 413] width 84 height 20
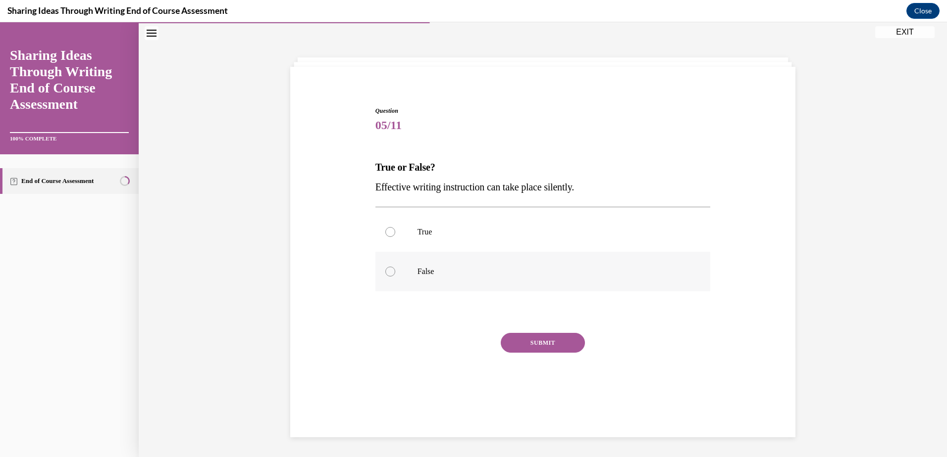
click at [387, 272] on div at bounding box center [390, 272] width 10 height 10
click at [387, 272] on input "False" at bounding box center [390, 272] width 10 height 10
radio input "true"
click at [546, 341] on button "SUBMIT" at bounding box center [543, 343] width 84 height 20
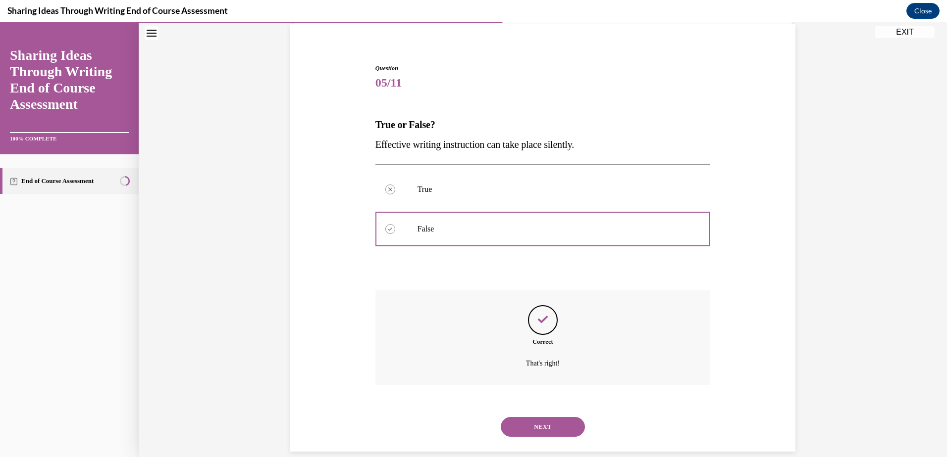
scroll to position [88, 0]
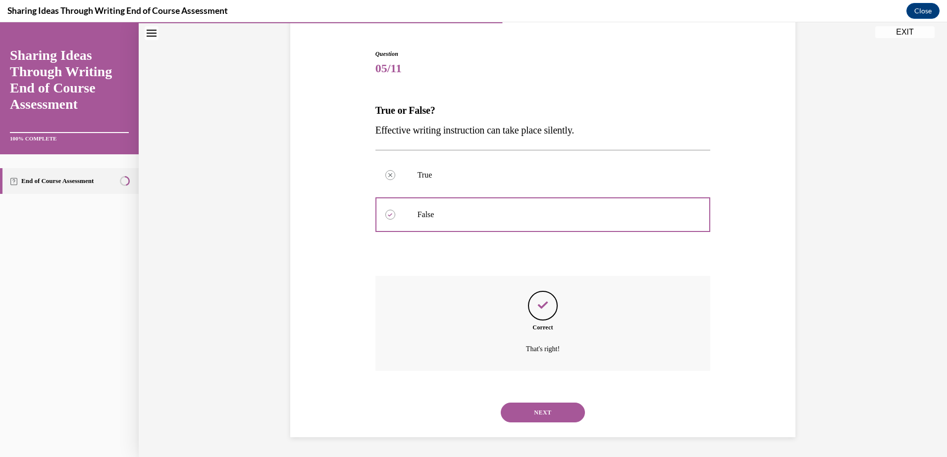
click at [536, 411] on button "NEXT" at bounding box center [543, 413] width 84 height 20
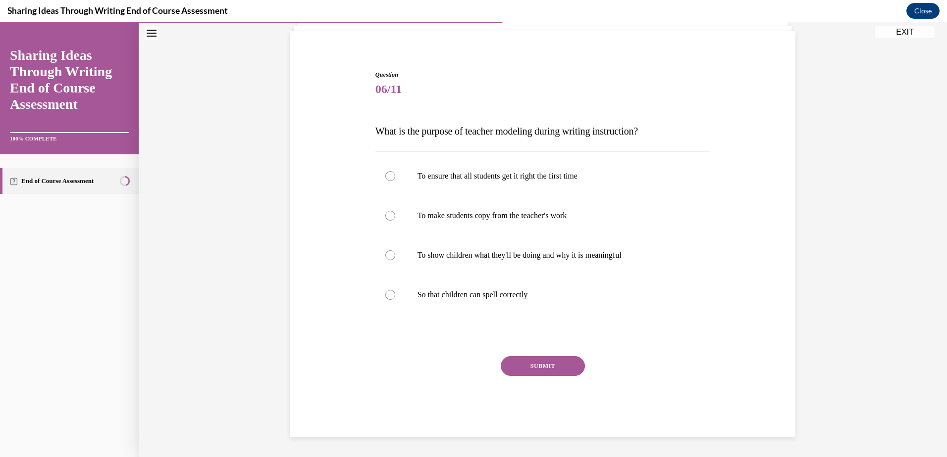
scroll to position [31, 0]
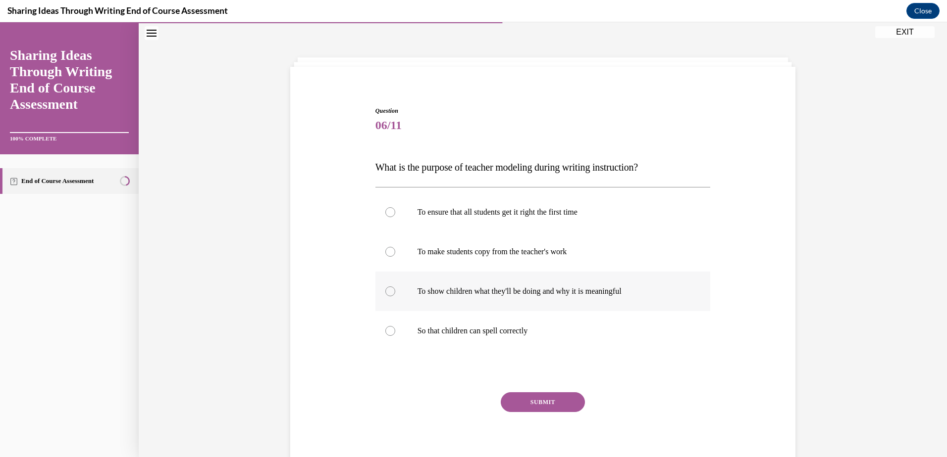
click at [387, 293] on div at bounding box center [390, 292] width 10 height 10
click at [387, 293] on input "To show children what they'll be doing and why it is meaningful" at bounding box center [390, 292] width 10 height 10
radio input "true"
click at [529, 398] on button "SUBMIT" at bounding box center [543, 403] width 84 height 20
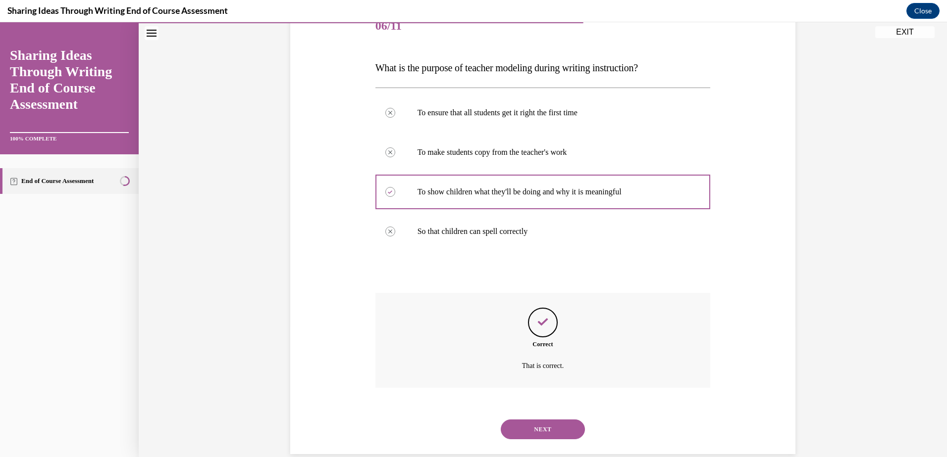
scroll to position [148, 0]
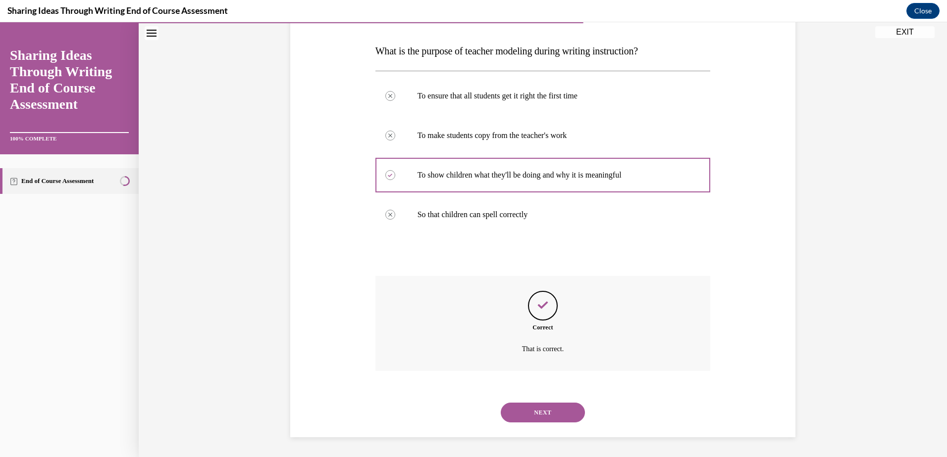
click at [549, 413] on button "NEXT" at bounding box center [543, 413] width 84 height 20
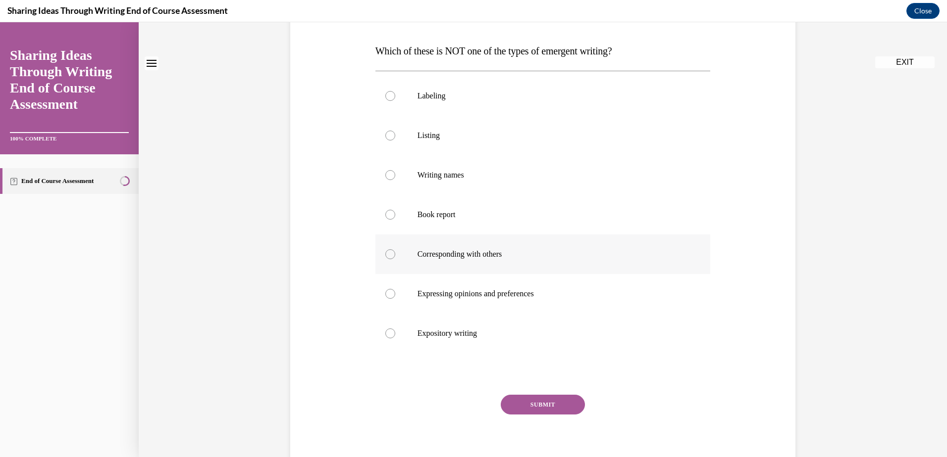
scroll to position [0, 0]
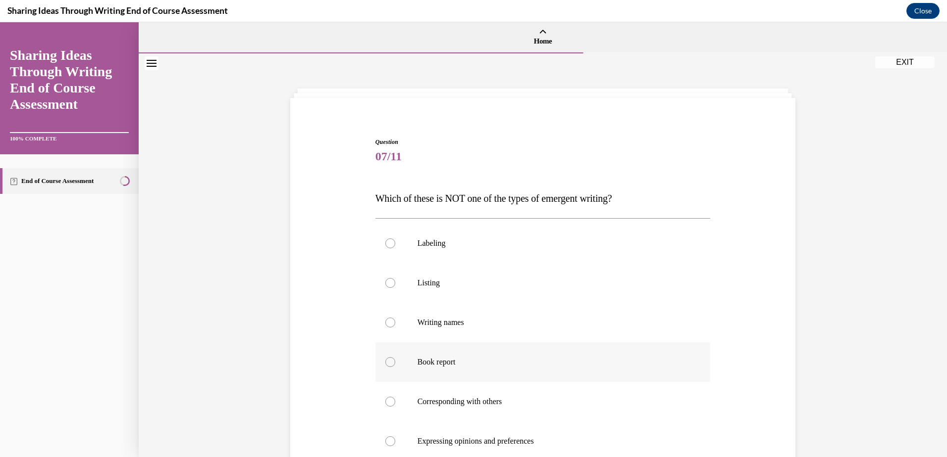
click at [388, 363] on div at bounding box center [390, 362] width 10 height 10
click at [388, 363] on input "Book report" at bounding box center [390, 362] width 10 height 10
radio input "true"
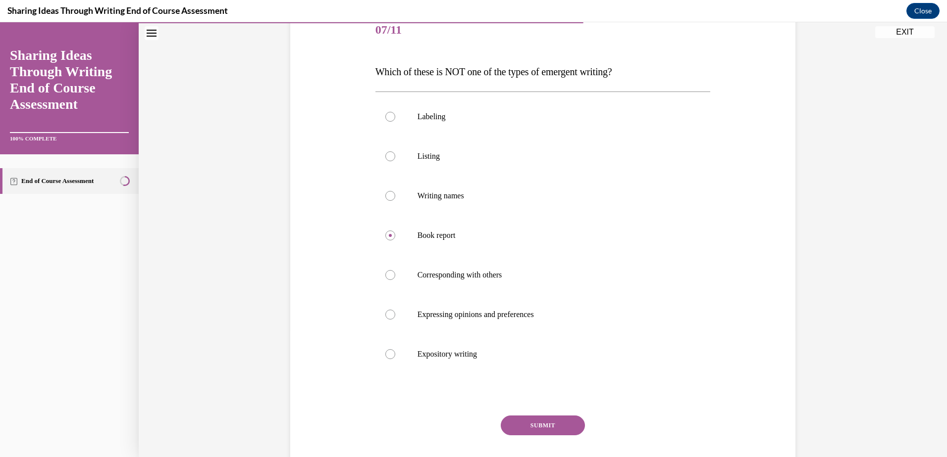
scroll to position [130, 0]
click at [554, 425] on button "SUBMIT" at bounding box center [543, 423] width 84 height 20
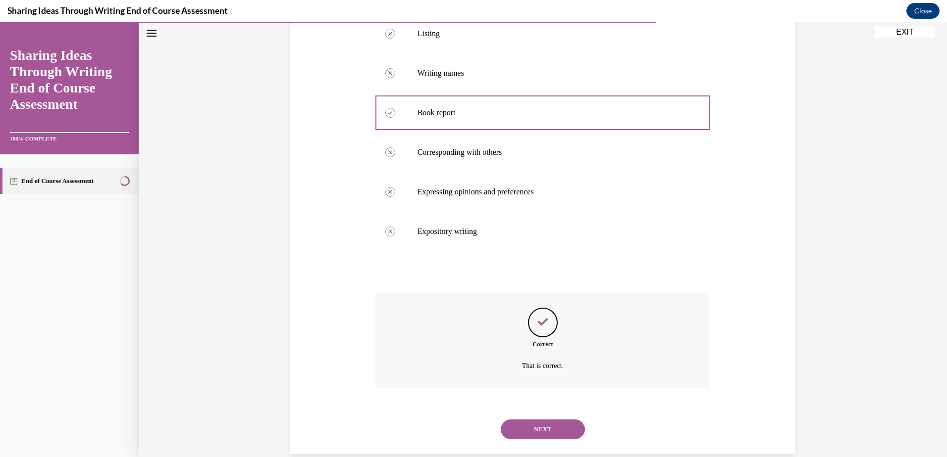
scroll to position [266, 0]
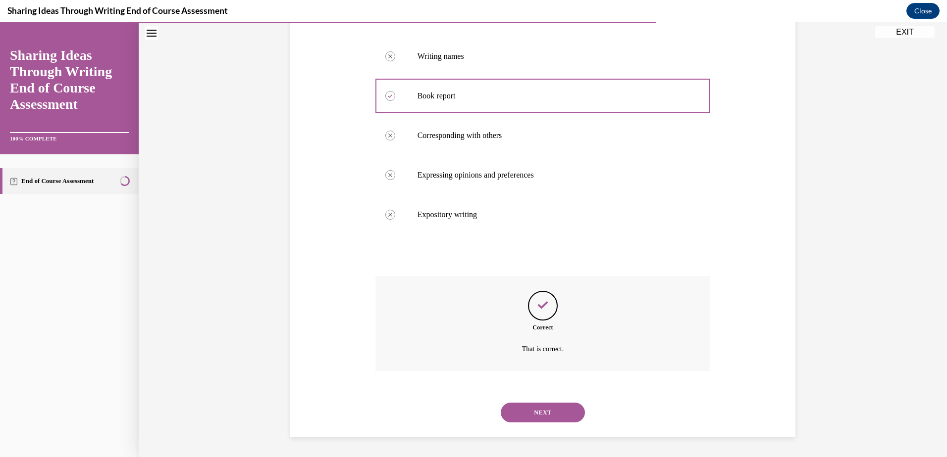
click at [545, 415] on button "NEXT" at bounding box center [543, 413] width 84 height 20
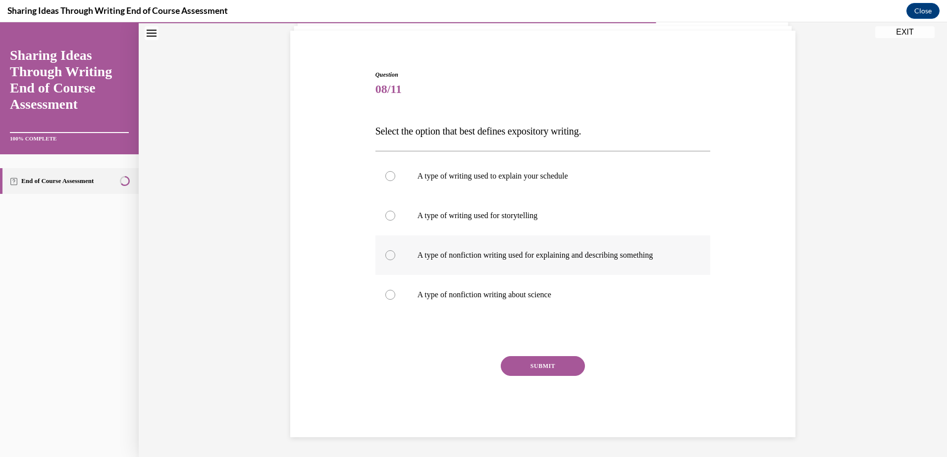
click at [385, 255] on div at bounding box center [390, 256] width 10 height 10
click at [385, 255] on input "A type of nonfiction writing used for explaining and describing something" at bounding box center [390, 256] width 10 height 10
radio input "true"
click at [541, 365] on button "SUBMIT" at bounding box center [543, 366] width 84 height 20
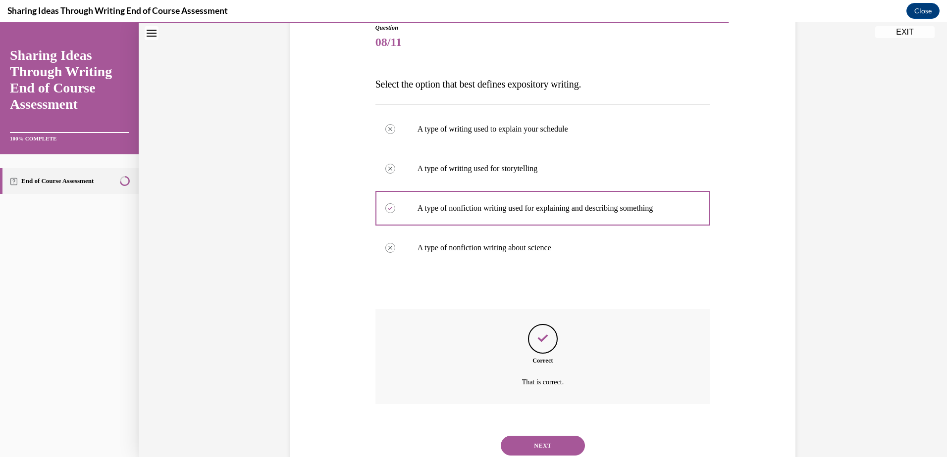
scroll to position [148, 0]
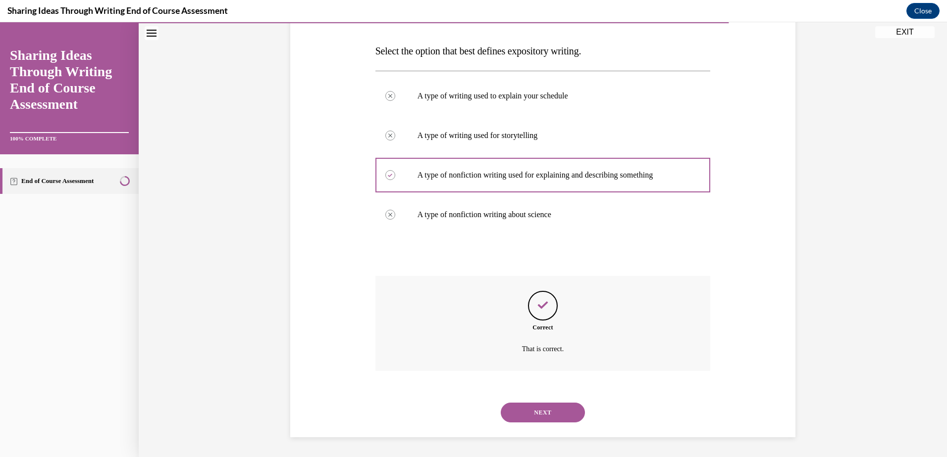
click at [535, 412] on button "NEXT" at bounding box center [543, 413] width 84 height 20
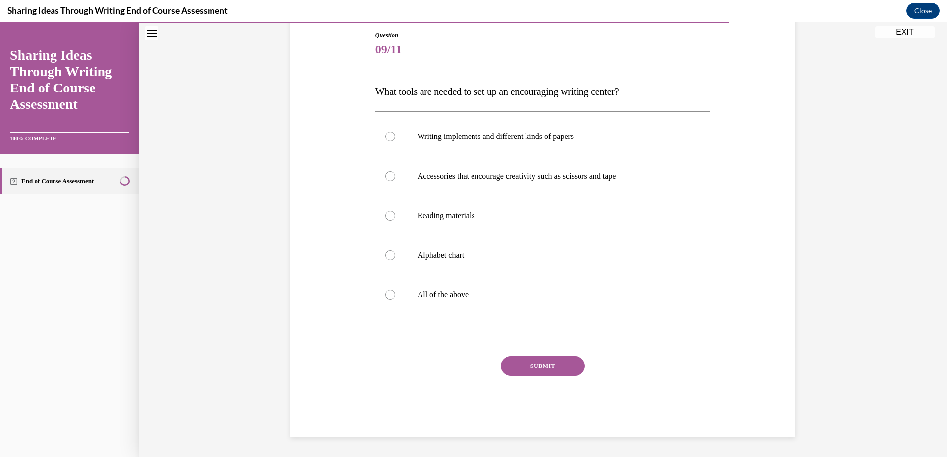
scroll to position [107, 0]
click at [385, 297] on div at bounding box center [390, 295] width 10 height 10
click at [385, 297] on input "All of the above" at bounding box center [390, 295] width 10 height 10
radio input "true"
click at [547, 364] on button "SUBMIT" at bounding box center [543, 366] width 84 height 20
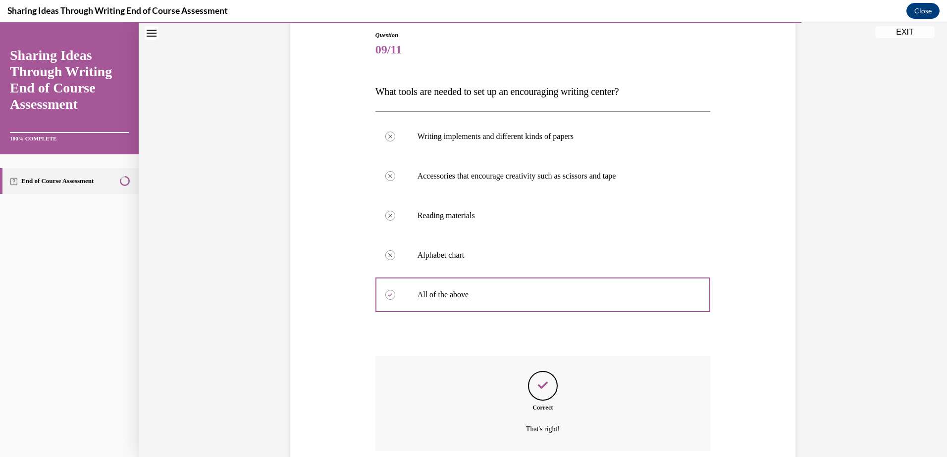
scroll to position [187, 0]
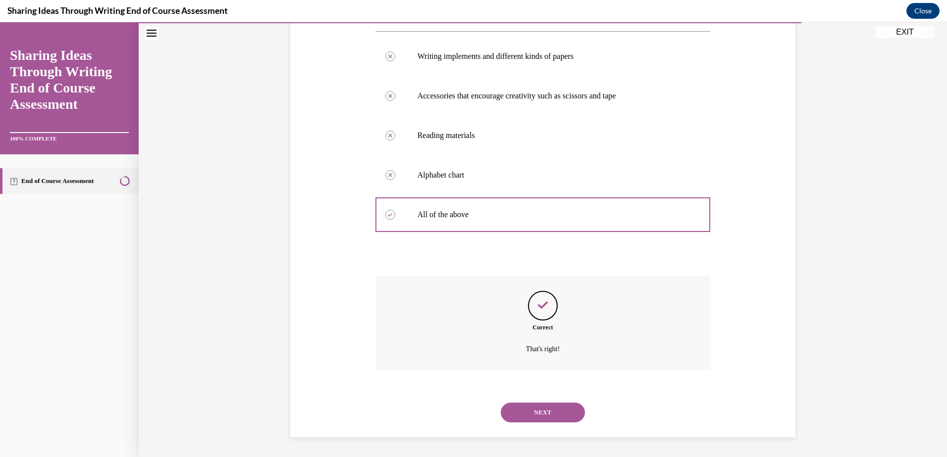
click at [547, 410] on button "NEXT" at bounding box center [543, 413] width 84 height 20
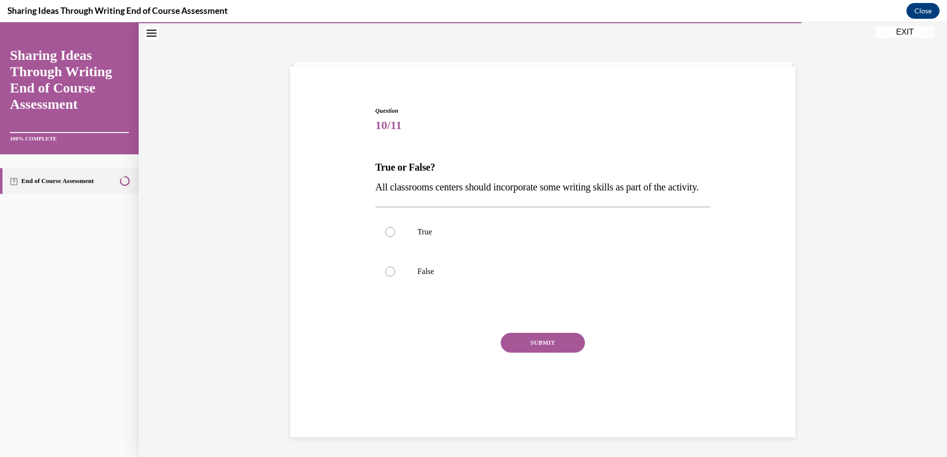
scroll to position [31, 0]
click at [387, 237] on div at bounding box center [390, 232] width 10 height 10
click at [387, 237] on input "True" at bounding box center [390, 232] width 10 height 10
radio input "true"
click at [525, 353] on button "SUBMIT" at bounding box center [543, 343] width 84 height 20
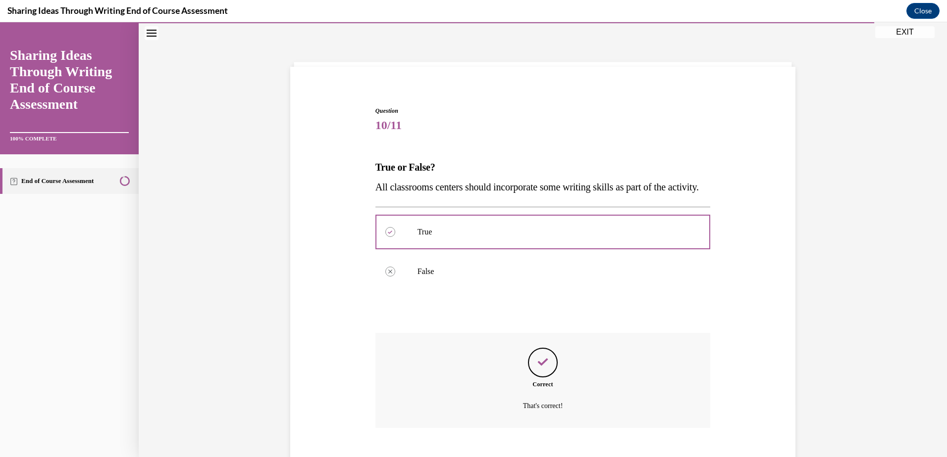
scroll to position [108, 0]
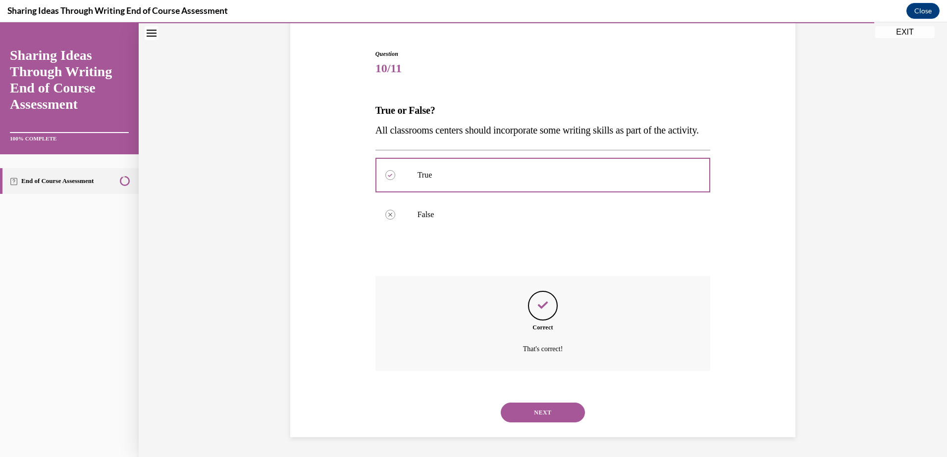
click at [540, 409] on button "NEXT" at bounding box center [543, 413] width 84 height 20
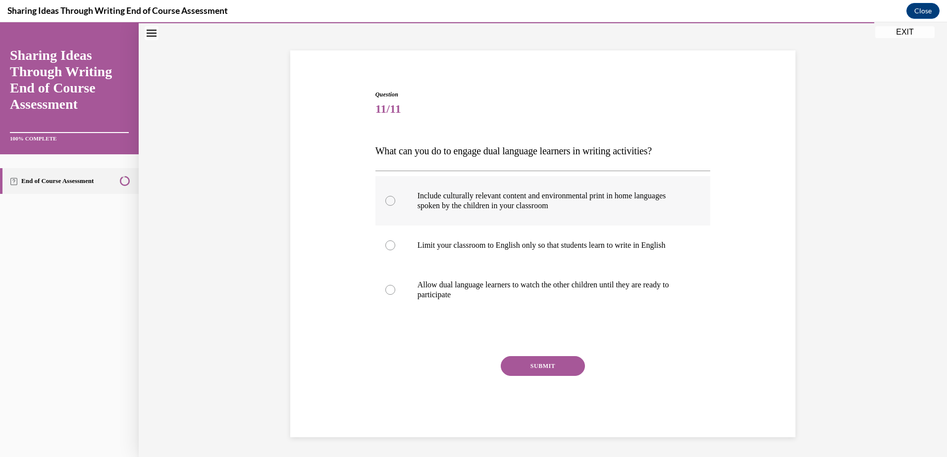
click at [388, 200] on div at bounding box center [390, 201] width 10 height 10
click at [388, 200] on input "Include culturally relevant content and environmental print in home languages s…" at bounding box center [390, 201] width 10 height 10
radio input "true"
click at [534, 366] on button "SUBMIT" at bounding box center [543, 366] width 84 height 20
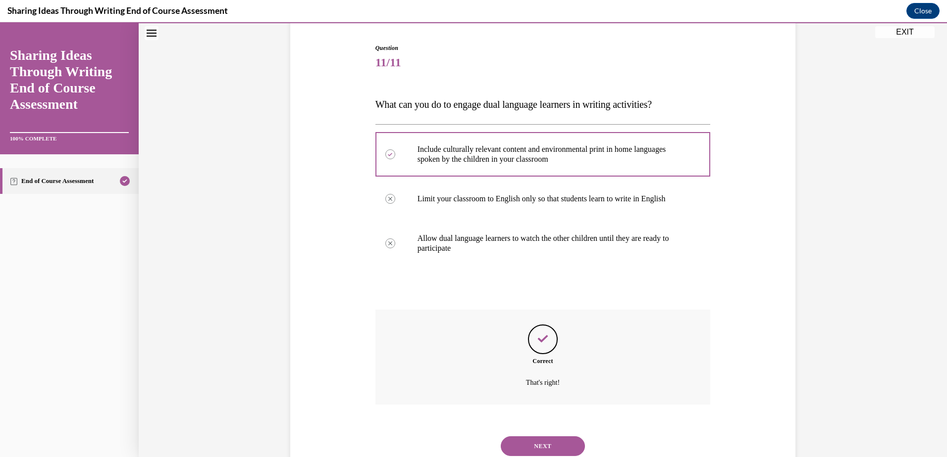
scroll to position [128, 0]
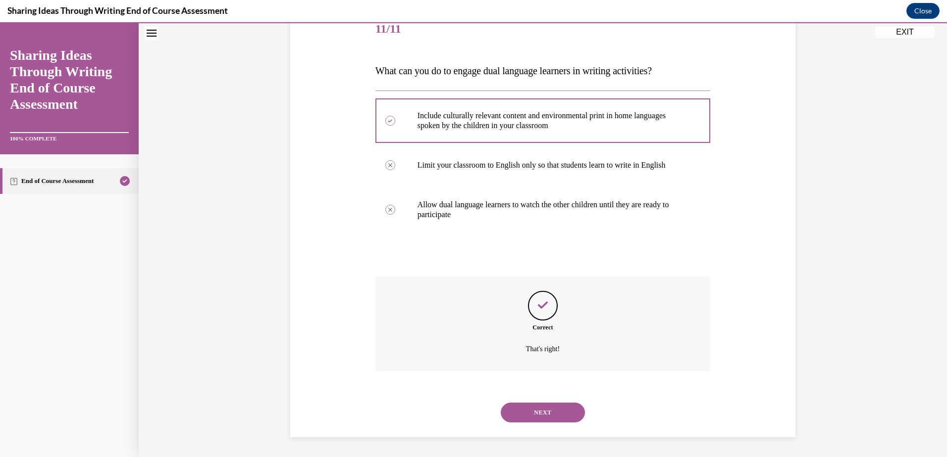
click at [546, 411] on button "NEXT" at bounding box center [543, 413] width 84 height 20
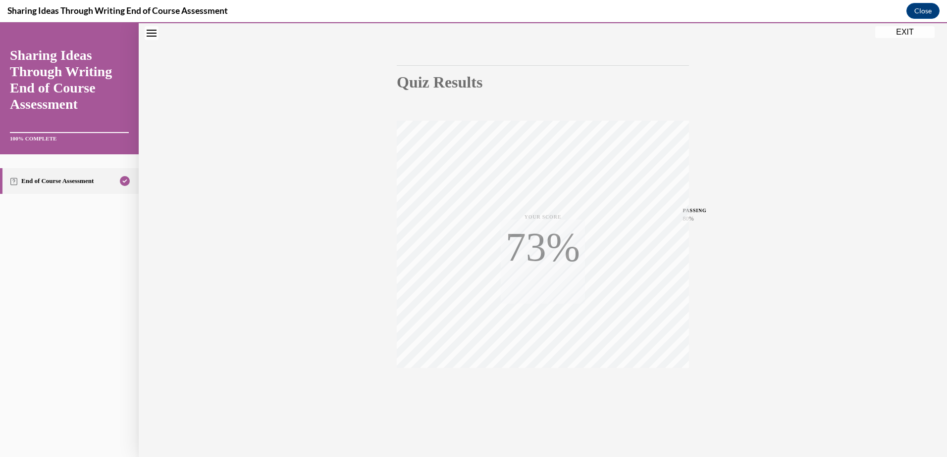
scroll to position [72, 0]
click at [898, 31] on button "EXIT" at bounding box center [904, 32] width 59 height 12
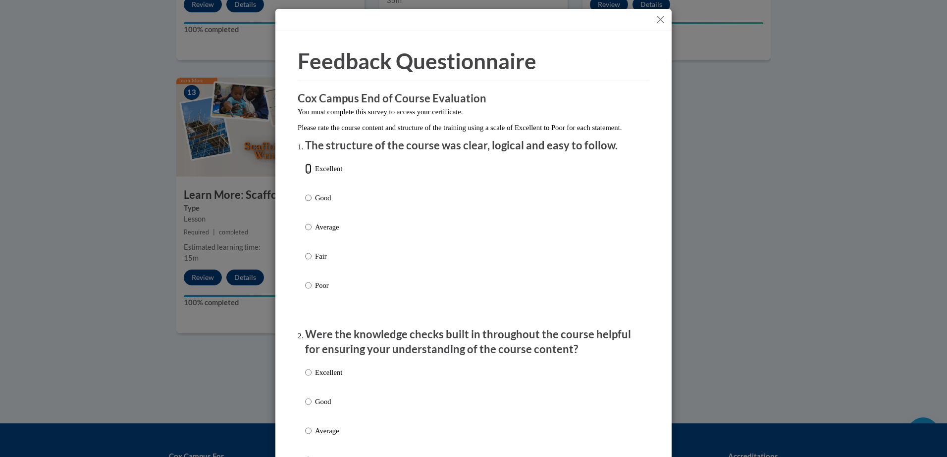
click at [305, 174] on input "Excellent" at bounding box center [308, 168] width 6 height 11
radio input "true"
click at [306, 378] on input "Excellent" at bounding box center [308, 372] width 6 height 11
radio input "true"
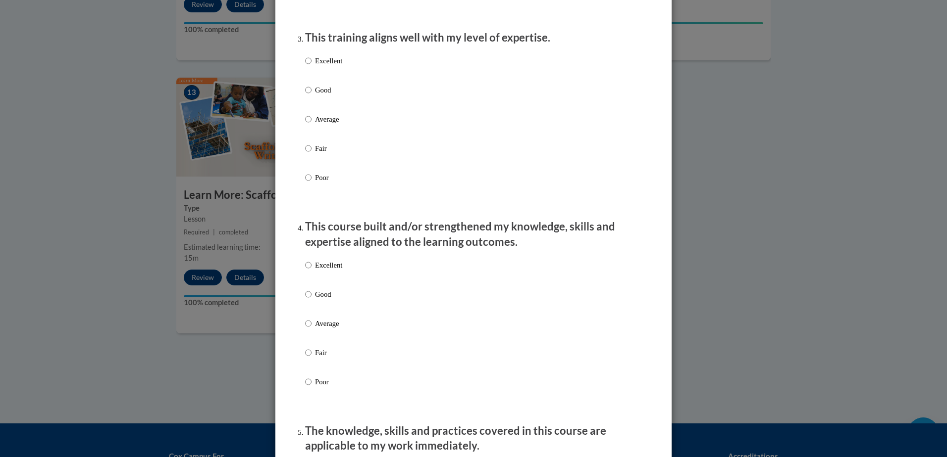
scroll to position [522, 0]
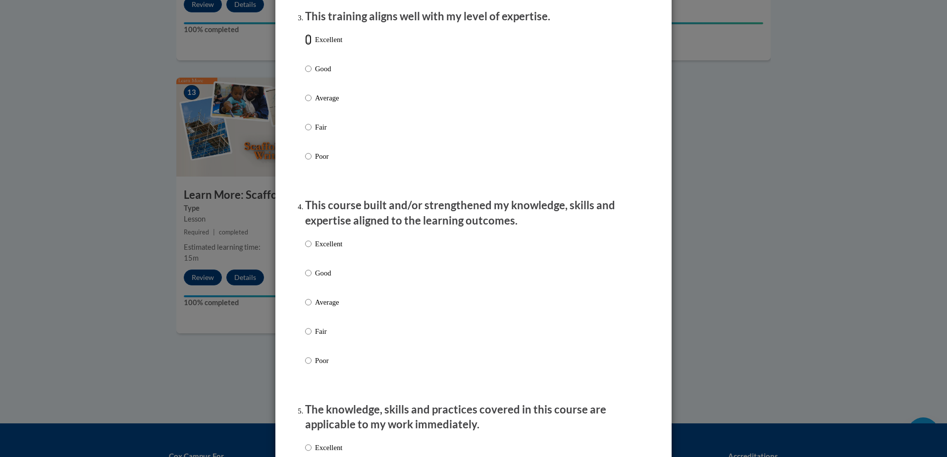
click at [305, 45] on input "Excellent" at bounding box center [308, 39] width 6 height 11
radio input "true"
click at [305, 250] on input "Excellent" at bounding box center [308, 244] width 6 height 11
radio input "true"
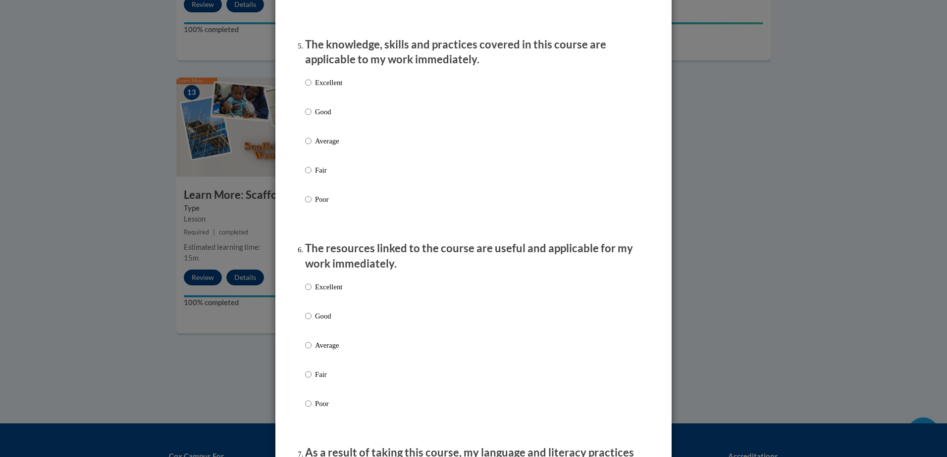
scroll to position [927, 0]
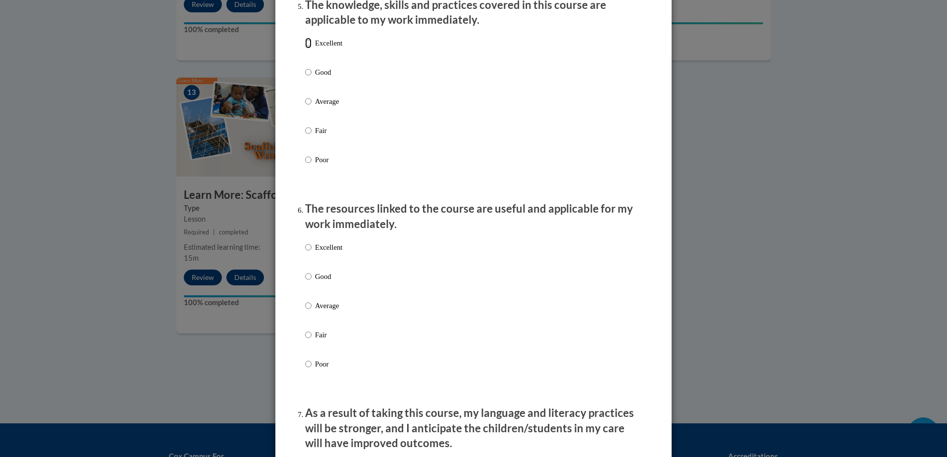
click at [305, 49] on input "Excellent" at bounding box center [308, 43] width 6 height 11
radio input "true"
click at [305, 253] on input "Excellent" at bounding box center [308, 247] width 6 height 11
radio input "true"
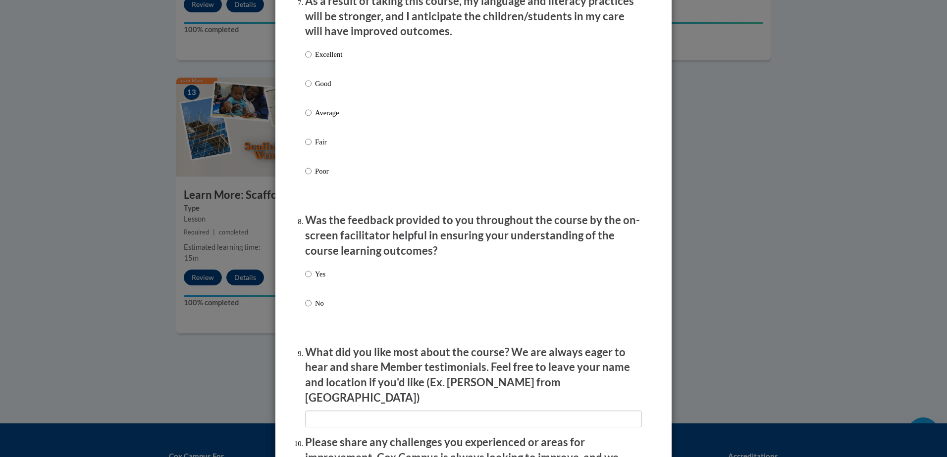
scroll to position [1342, 0]
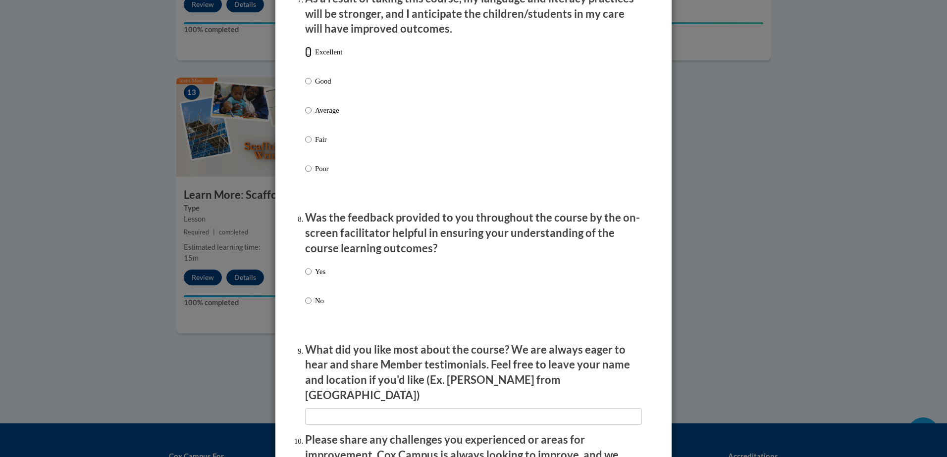
click at [305, 57] on input "Excellent" at bounding box center [308, 52] width 6 height 11
radio input "true"
click at [305, 277] on input "Yes" at bounding box center [308, 271] width 6 height 11
radio input "true"
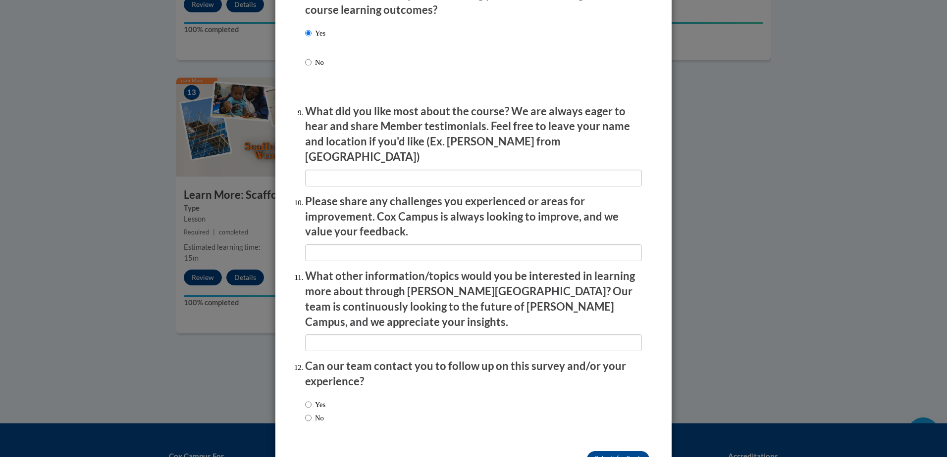
scroll to position [1600, 0]
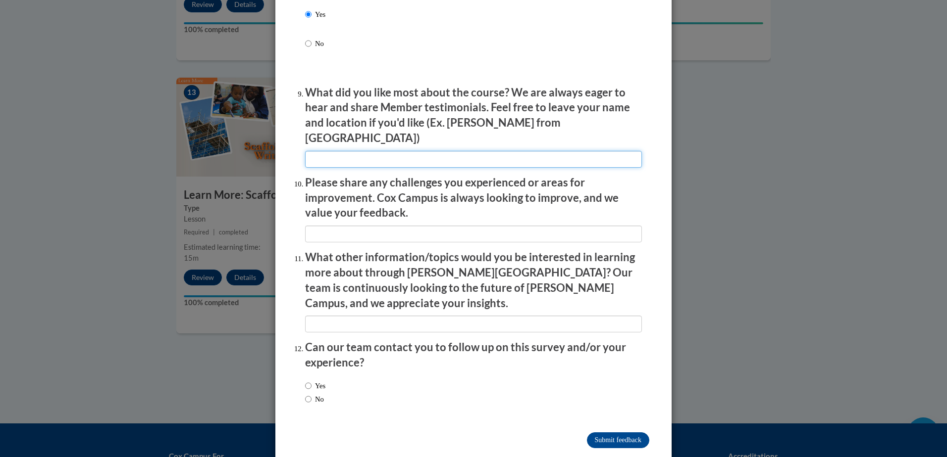
click at [371, 151] on input "textbox" at bounding box center [473, 159] width 337 height 17
type input "Clear, easy to understand instruction & information"
click at [305, 394] on input "No" at bounding box center [308, 399] width 6 height 11
radio input "true"
click at [604, 433] on input "Submit feedback" at bounding box center [618, 441] width 62 height 16
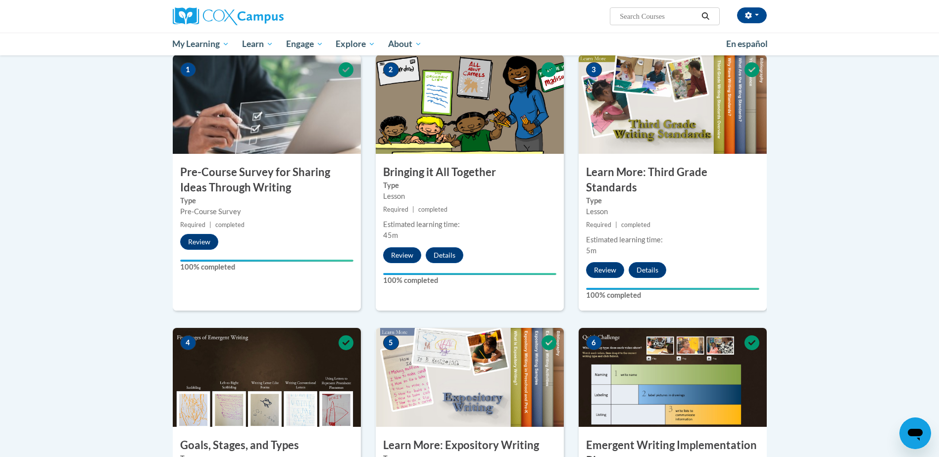
scroll to position [0, 0]
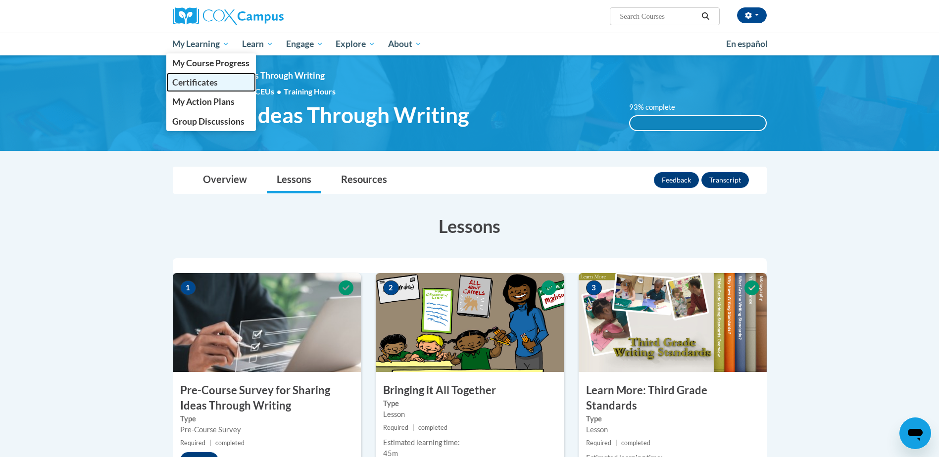
click at [195, 80] on span "Certificates" at bounding box center [195, 82] width 46 height 10
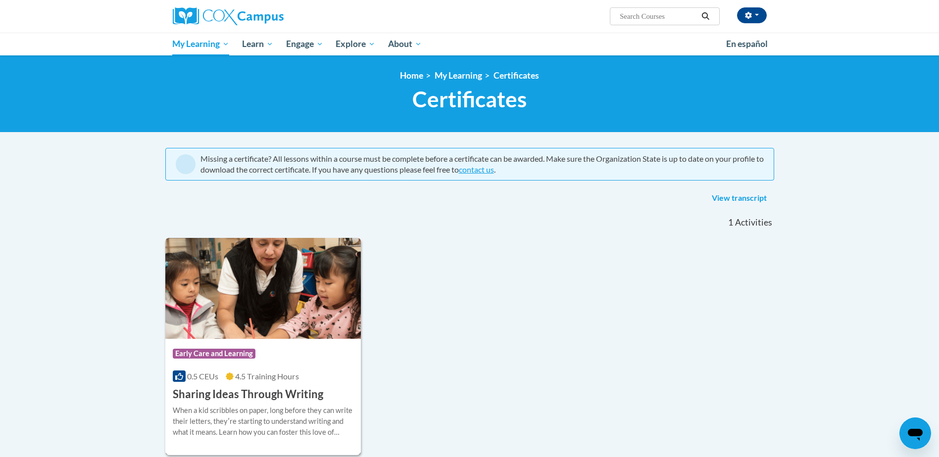
click at [282, 370] on div "Course Category: Early Care and Learning 0.5 CEUs 4.5 Training Hours COURSE Sha…" at bounding box center [263, 370] width 196 height 63
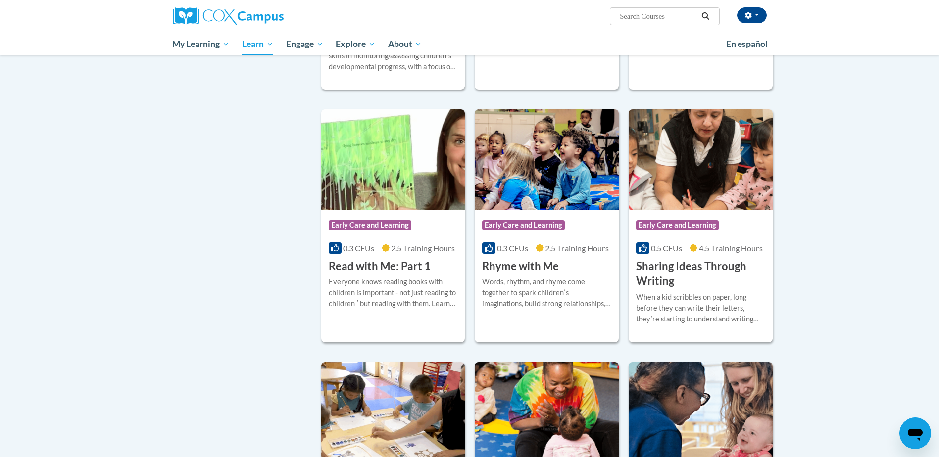
scroll to position [1025, 0]
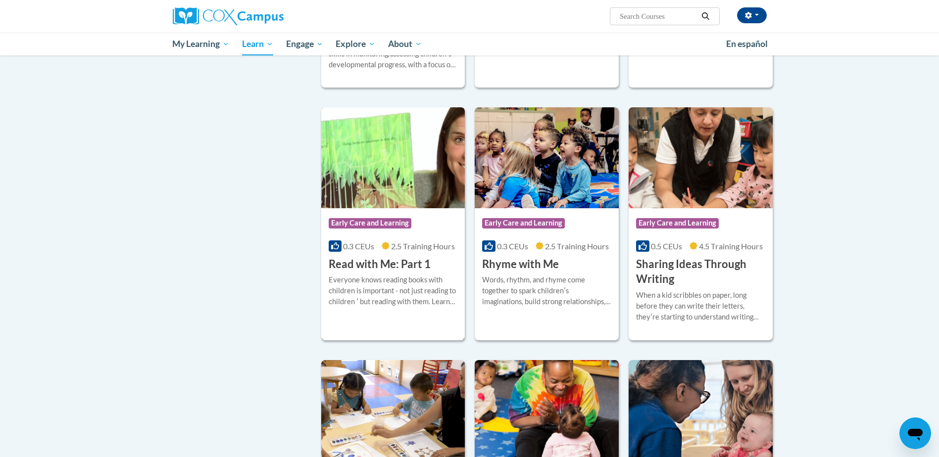
click at [373, 272] on h3 "Read with Me: Part 1" at bounding box center [380, 264] width 102 height 15
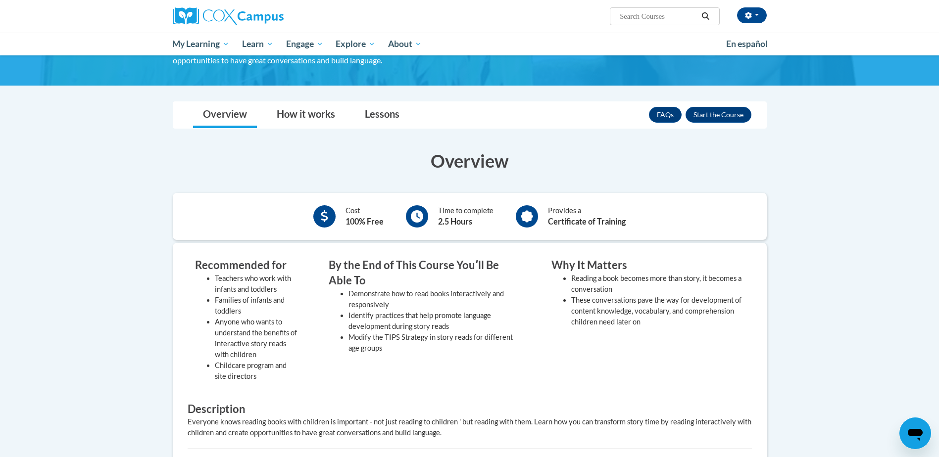
scroll to position [103, 0]
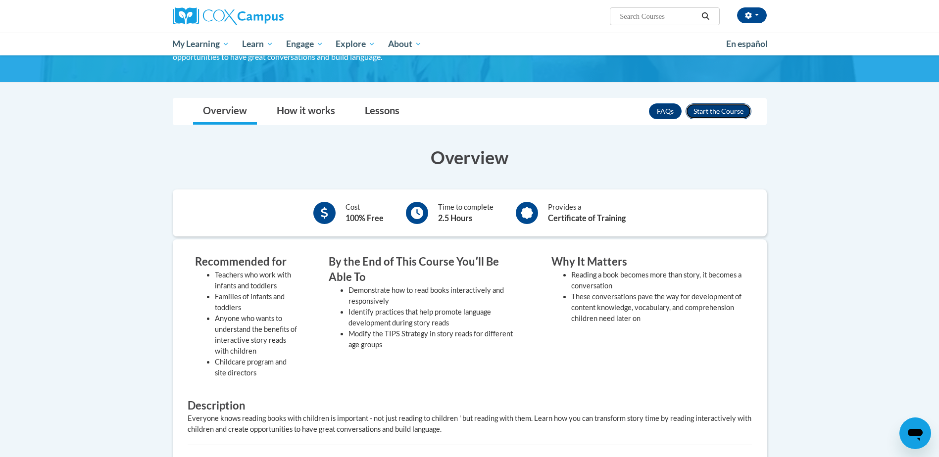
click at [715, 114] on button "Enroll" at bounding box center [719, 111] width 66 height 16
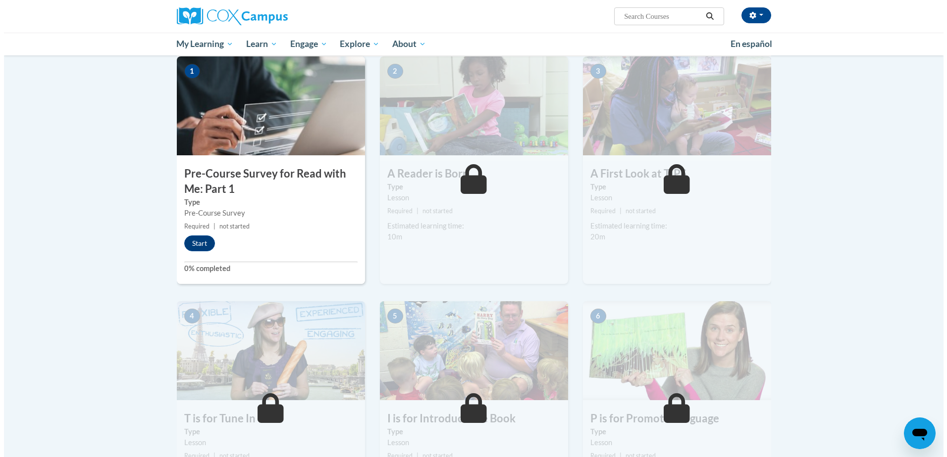
scroll to position [220, 0]
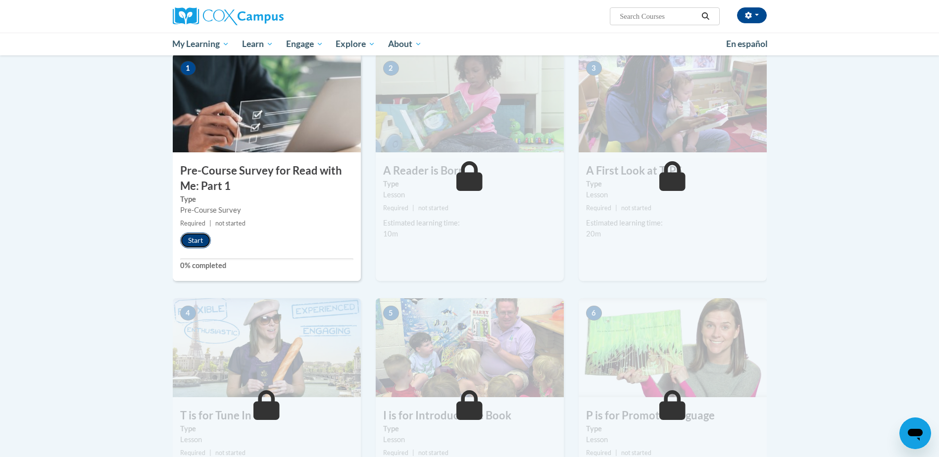
click at [195, 237] on button "Start" at bounding box center [195, 241] width 31 height 16
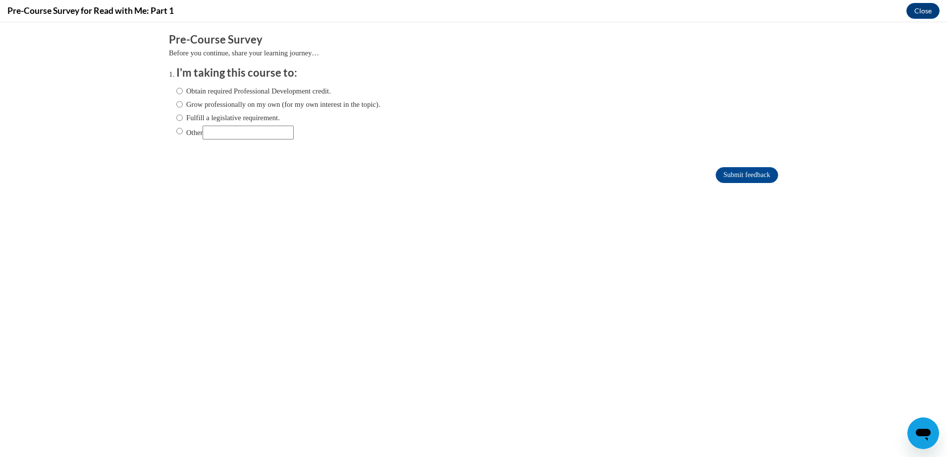
scroll to position [0, 0]
click at [176, 90] on input "Obtain required Professional Development credit." at bounding box center [179, 91] width 6 height 11
radio input "true"
click at [731, 175] on input "Submit feedback" at bounding box center [746, 175] width 62 height 16
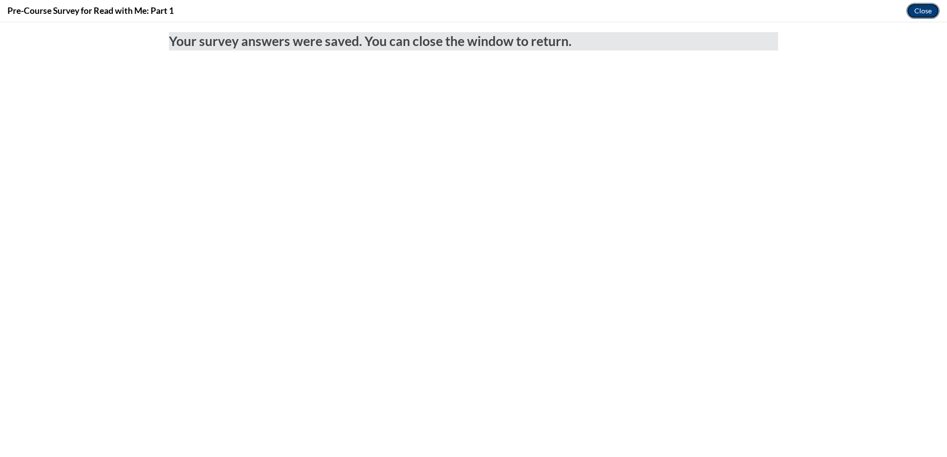
click at [924, 9] on button "Close" at bounding box center [922, 11] width 33 height 16
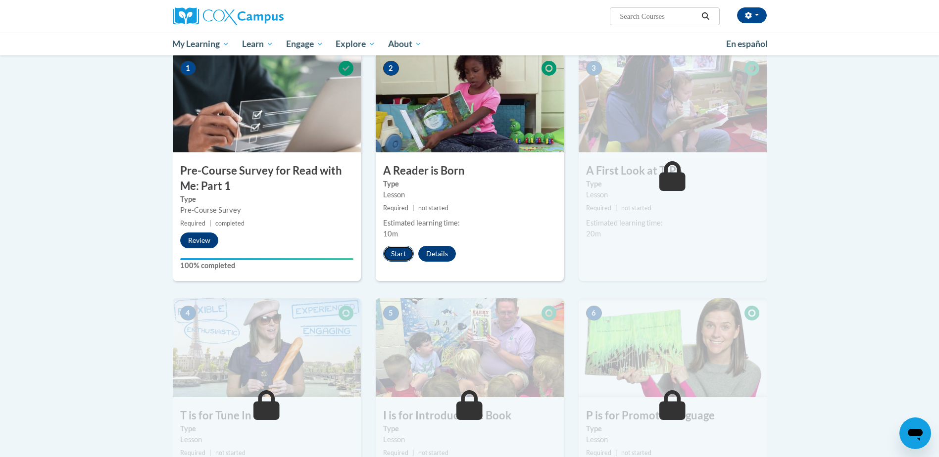
click at [393, 256] on button "Start" at bounding box center [398, 254] width 31 height 16
